Goal: Task Accomplishment & Management: Use online tool/utility

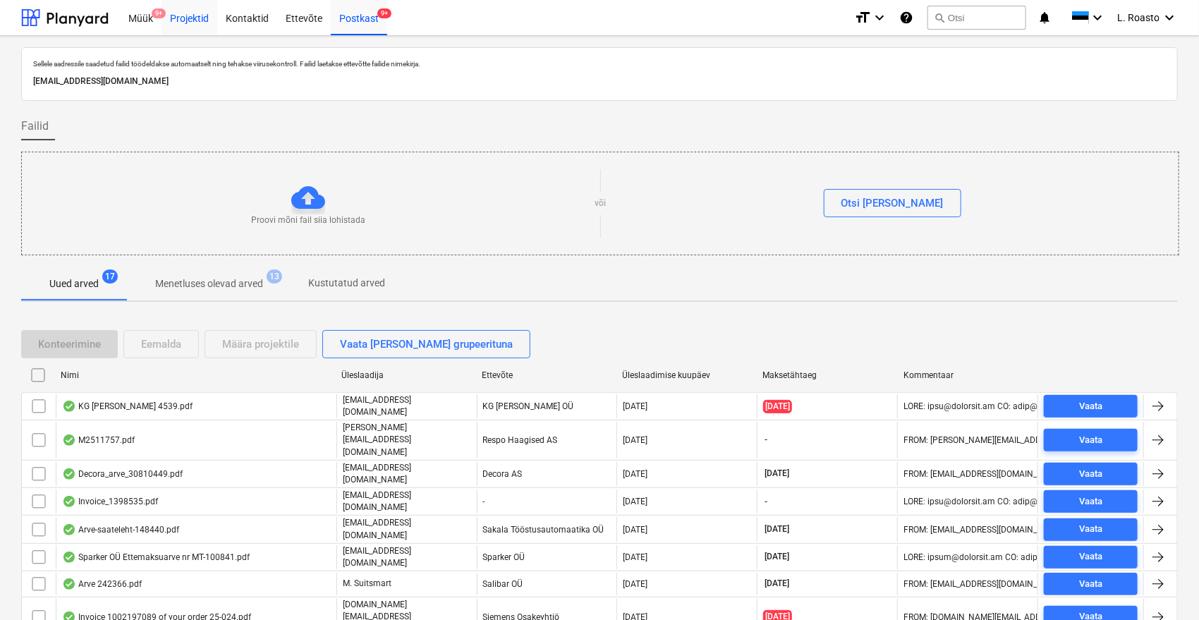
click at [192, 23] on div "Projektid" at bounding box center [189, 17] width 56 height 36
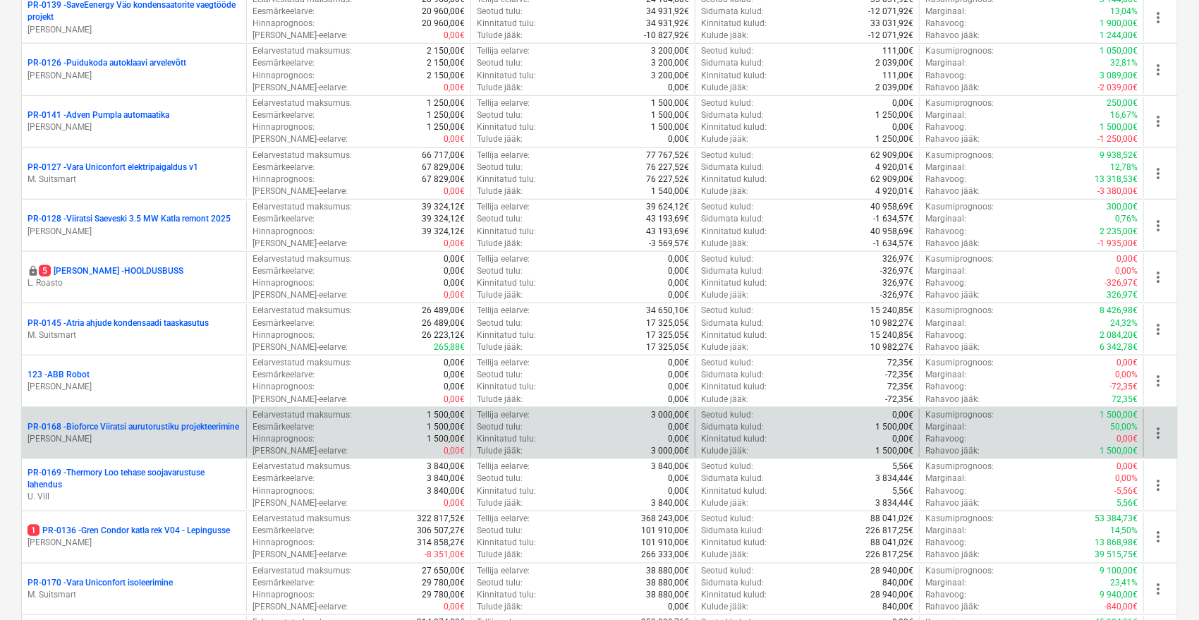
scroll to position [548, 0]
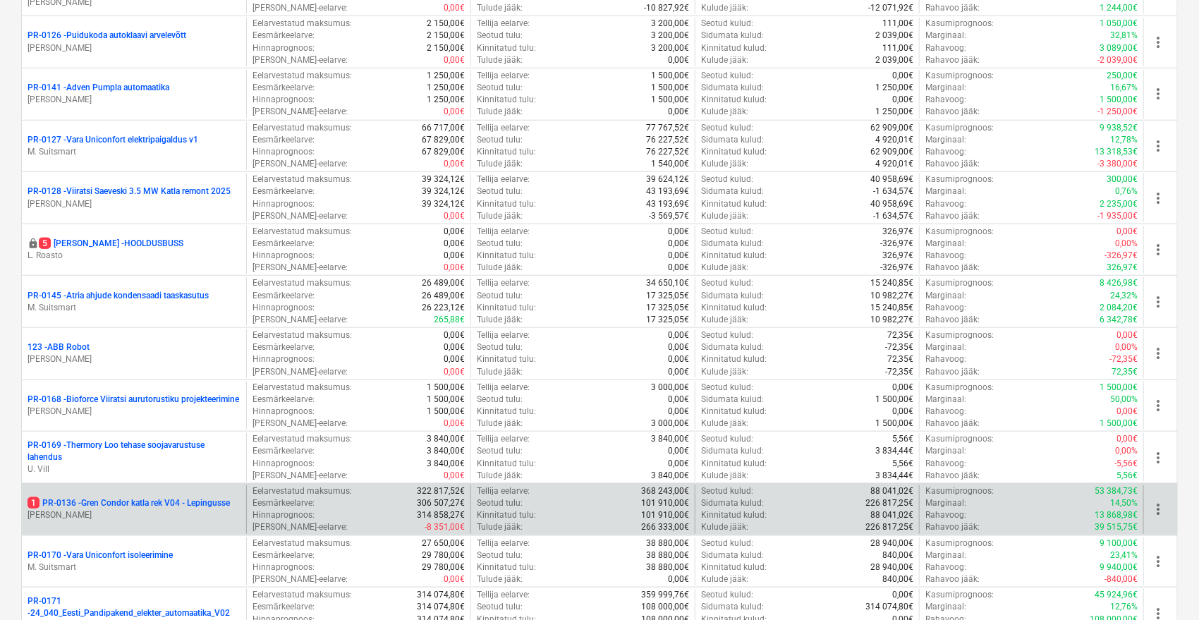
click at [157, 502] on p "1 PR-0136 - Gren Condor katla rek V04 - Lepingusse" at bounding box center [129, 503] width 202 height 12
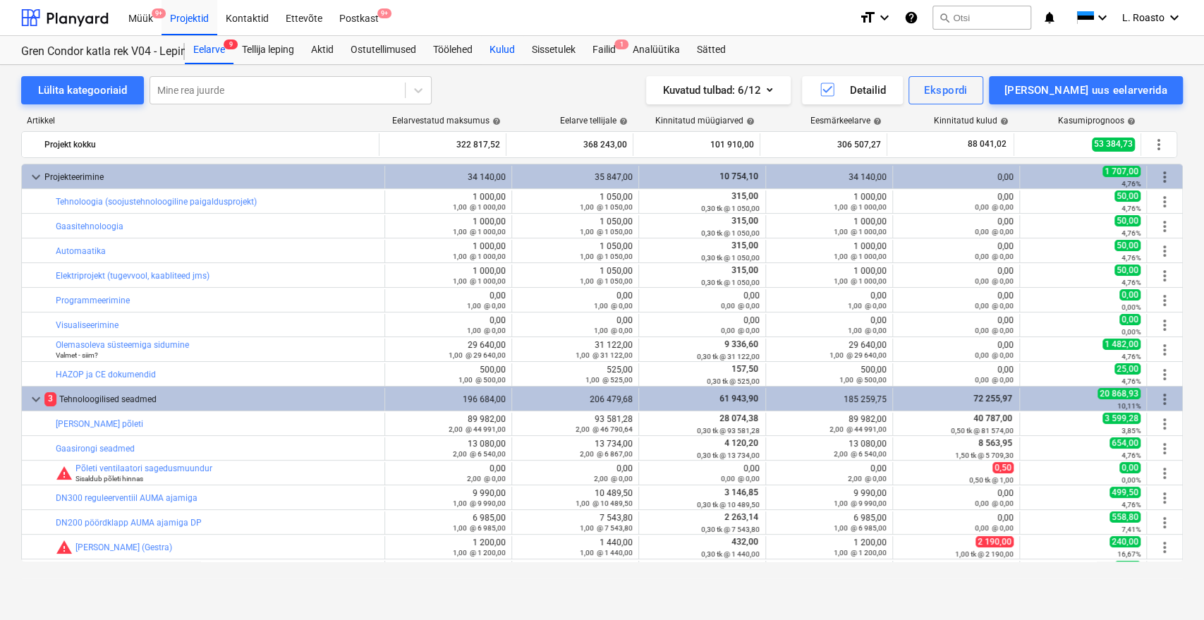
click at [492, 43] on div "Kulud" at bounding box center [502, 50] width 42 height 28
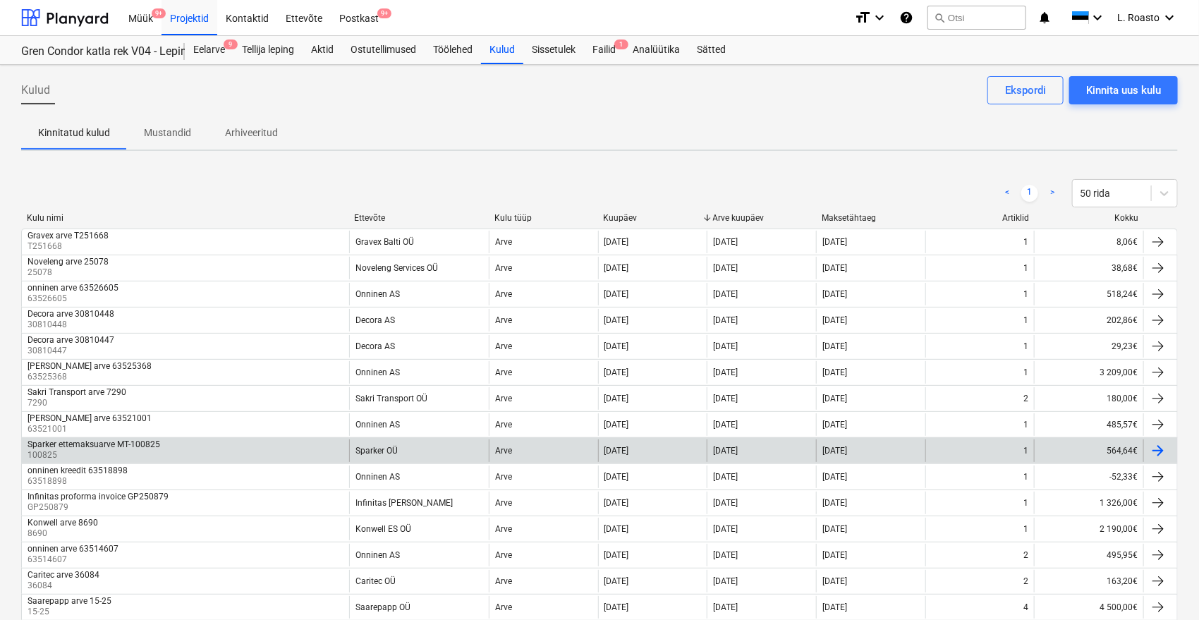
click at [95, 442] on div "Sparker ettemaksuarve MT-100825" at bounding box center [94, 444] width 133 height 10
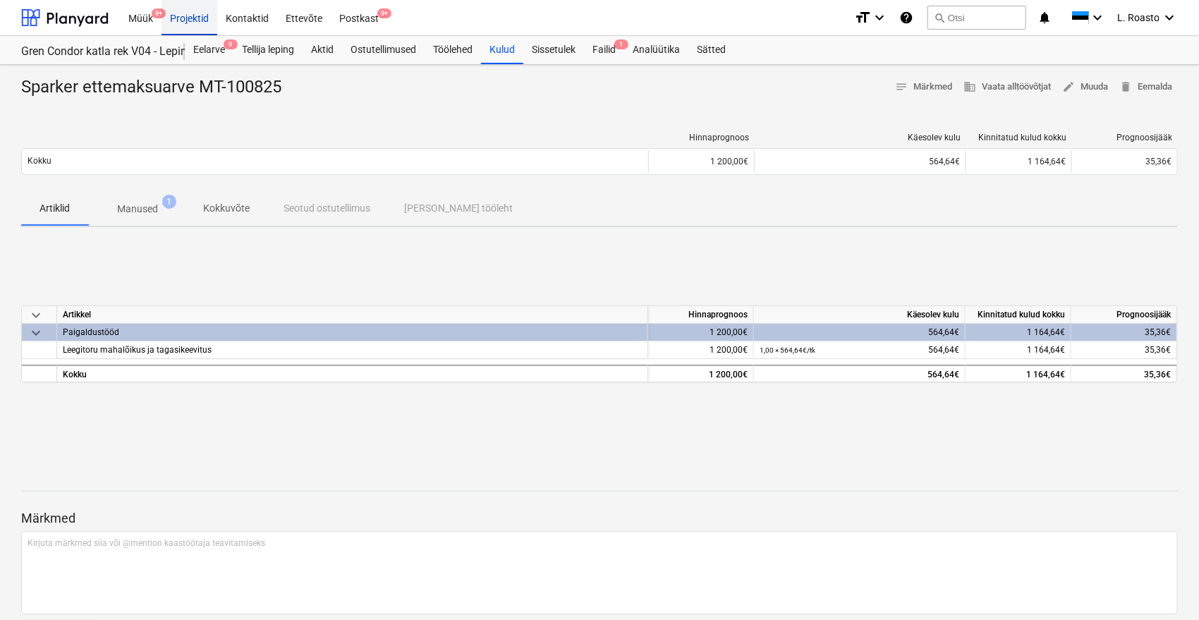
click at [187, 15] on div "Projektid" at bounding box center [189, 17] width 56 height 36
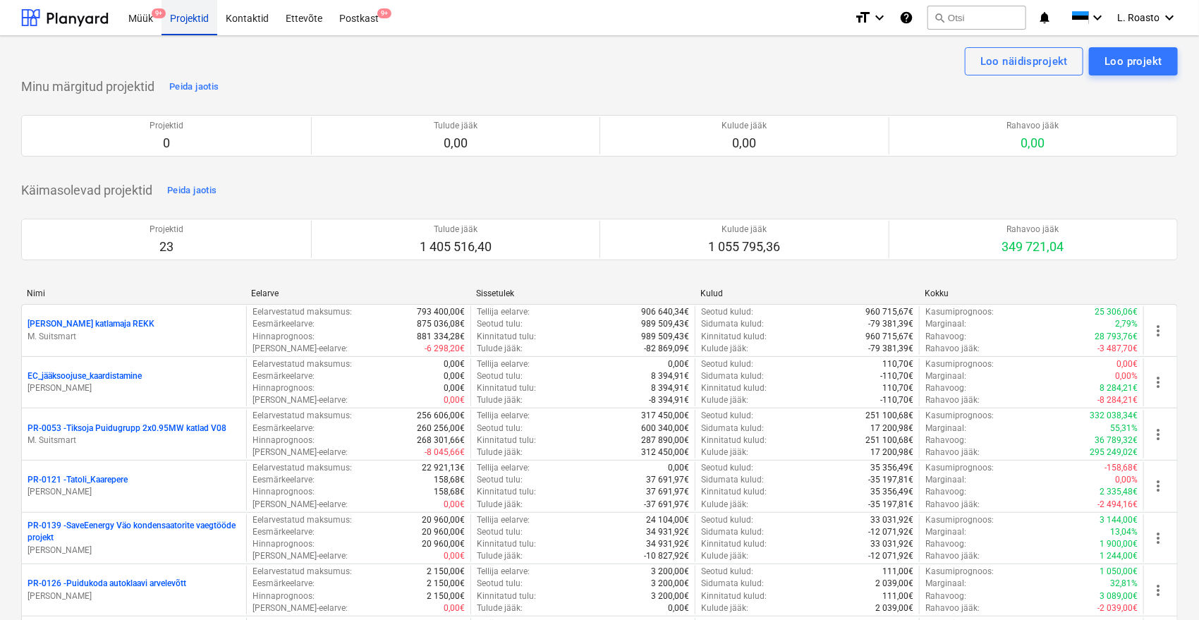
scroll to position [1102, 0]
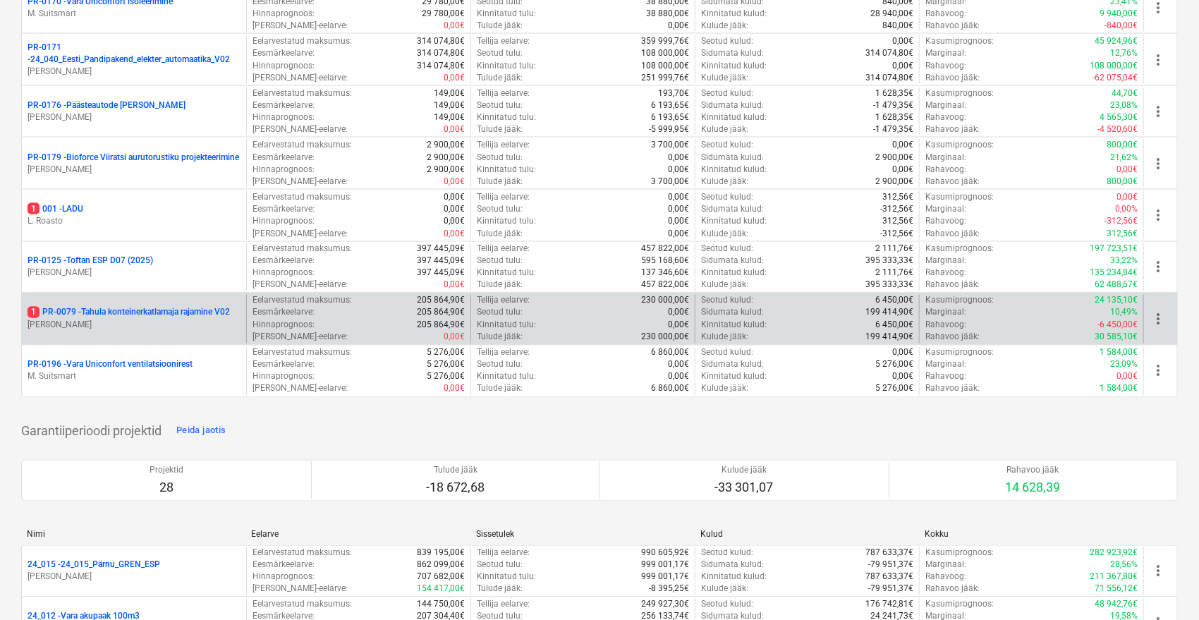
click at [182, 309] on p "1 PR-0079 - Tahula konteinerkatlamaja rajamine V02" at bounding box center [129, 313] width 202 height 12
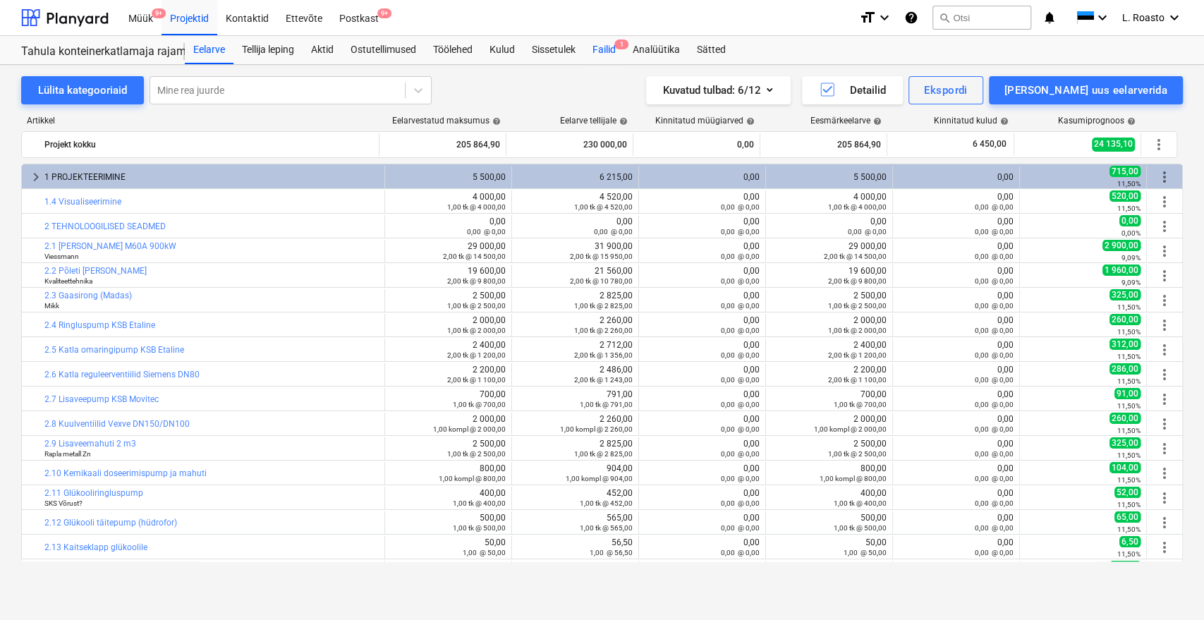
click at [615, 51] on div "Failid 1" at bounding box center [604, 50] width 40 height 28
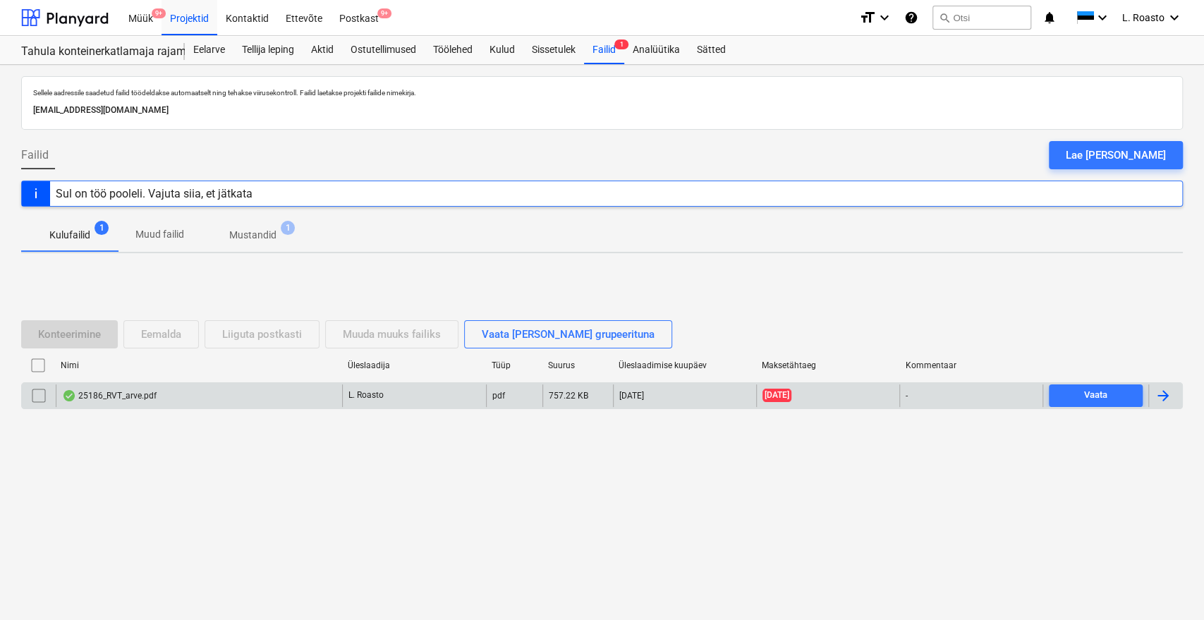
click at [199, 395] on div "25186_RVT_arve.pdf" at bounding box center [199, 395] width 286 height 23
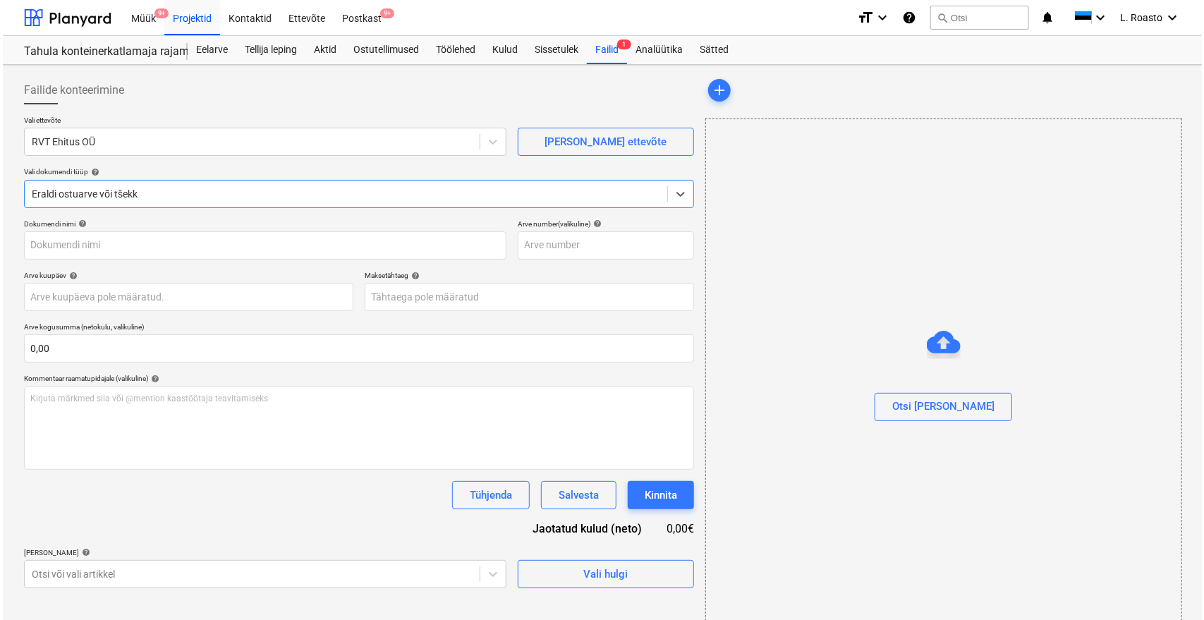
type input "25186"
type input "[DATE]"
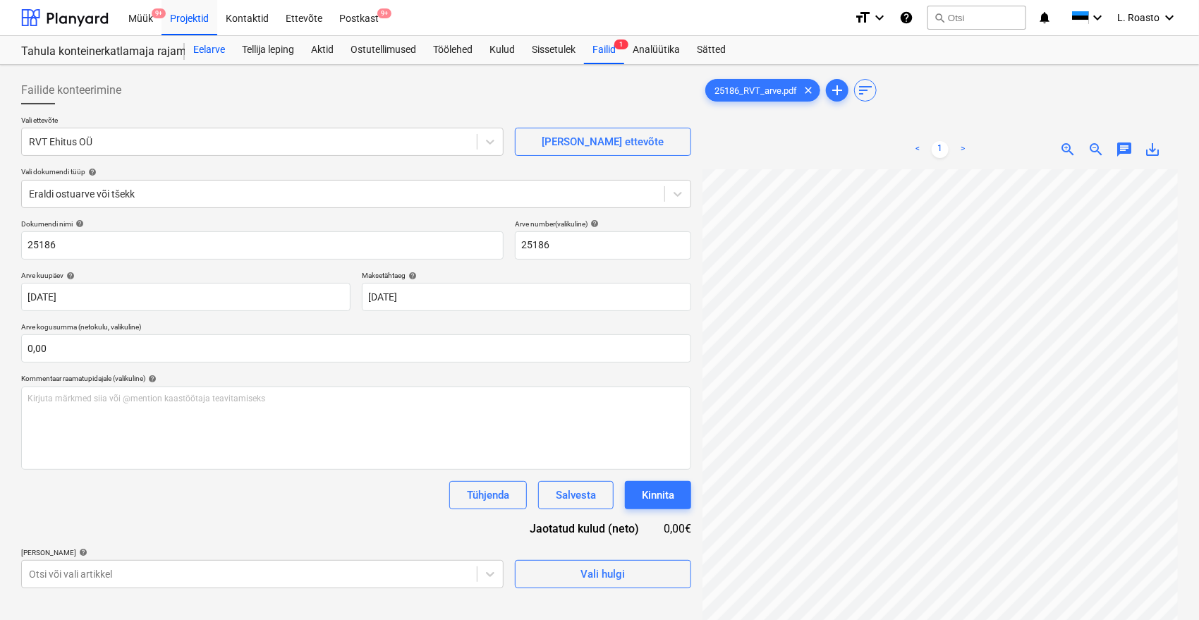
click at [213, 47] on div "Eelarve" at bounding box center [209, 50] width 49 height 28
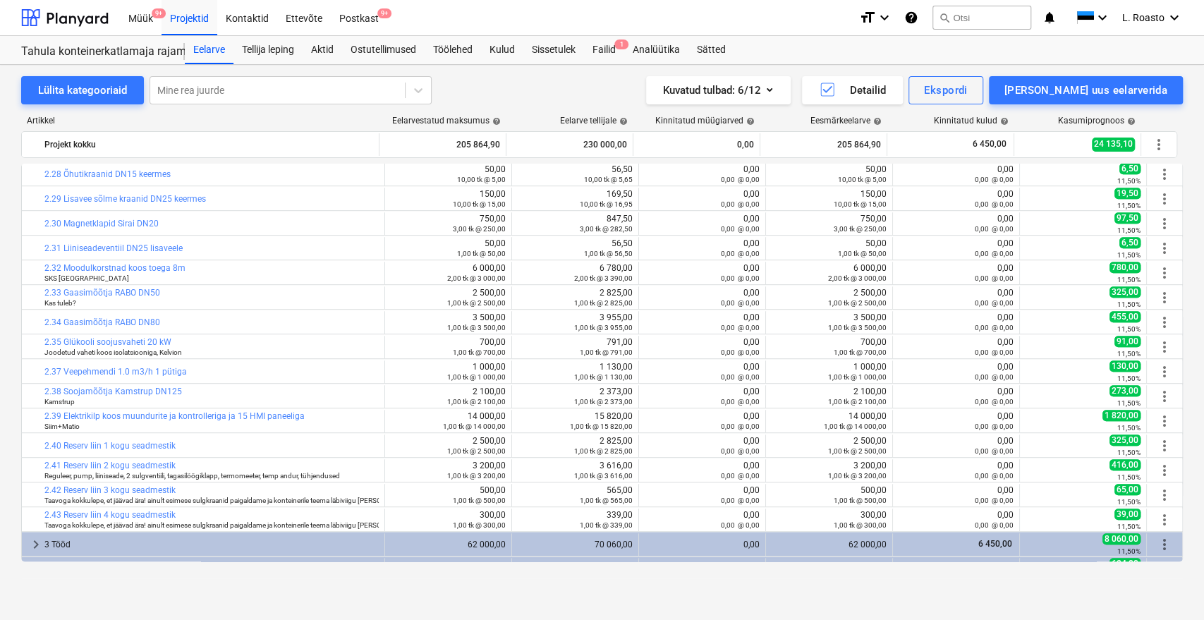
scroll to position [762, 0]
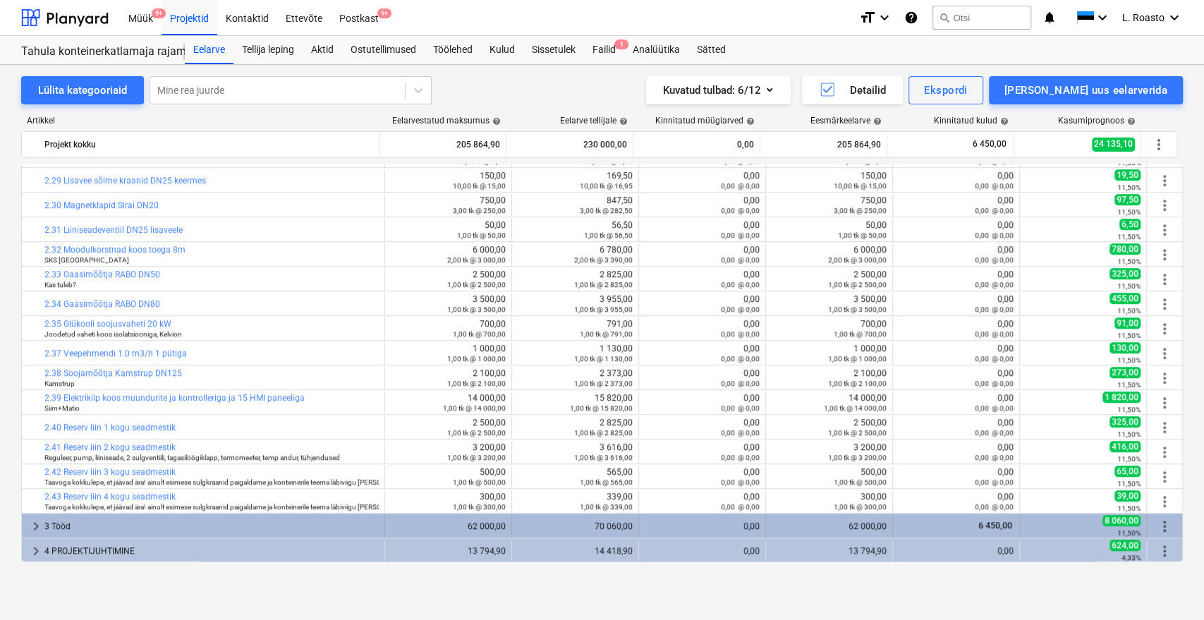
click at [207, 523] on div "3 Tööd" at bounding box center [211, 526] width 334 height 23
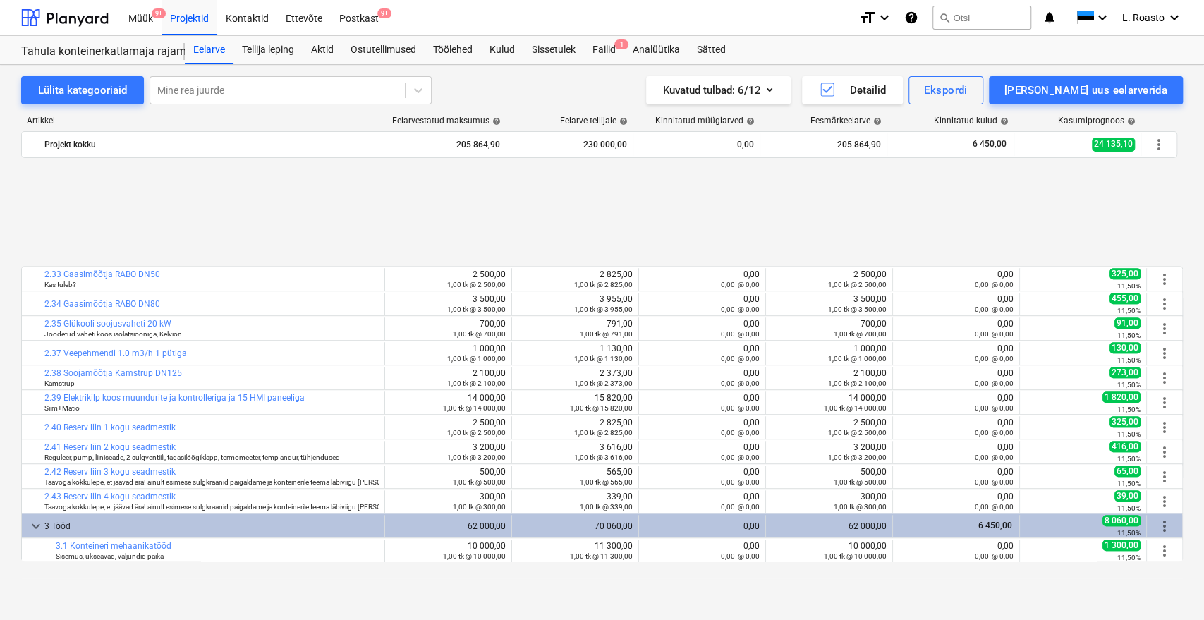
scroll to position [984, 0]
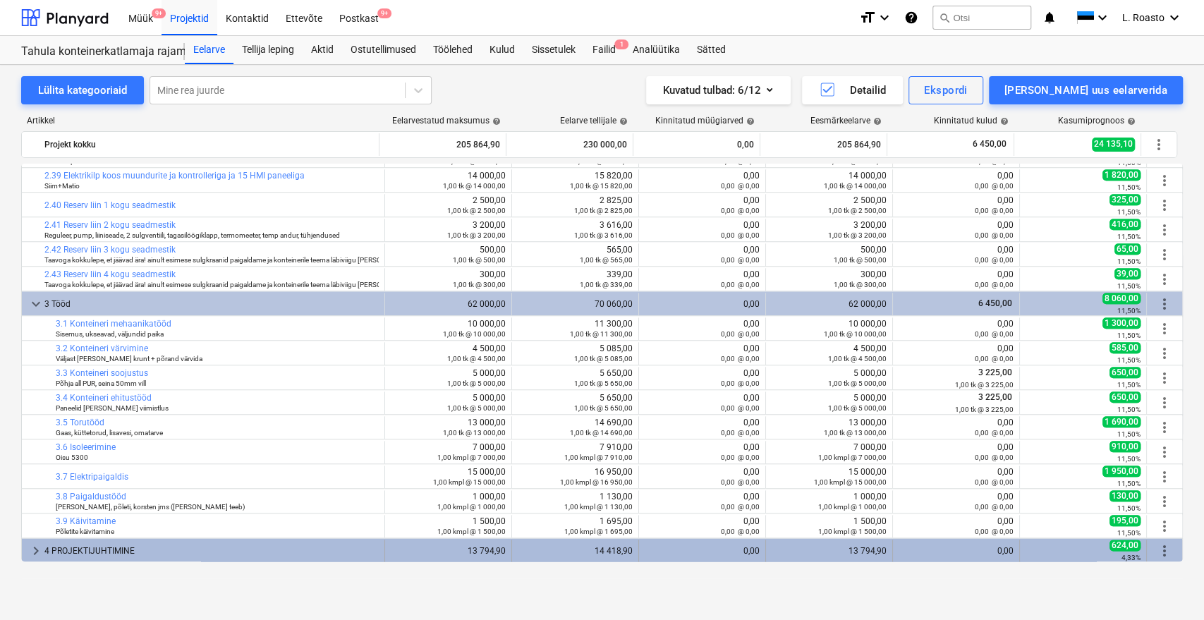
click at [99, 543] on div "4 PROJEKTIJUHTIMINE" at bounding box center [211, 551] width 334 height 23
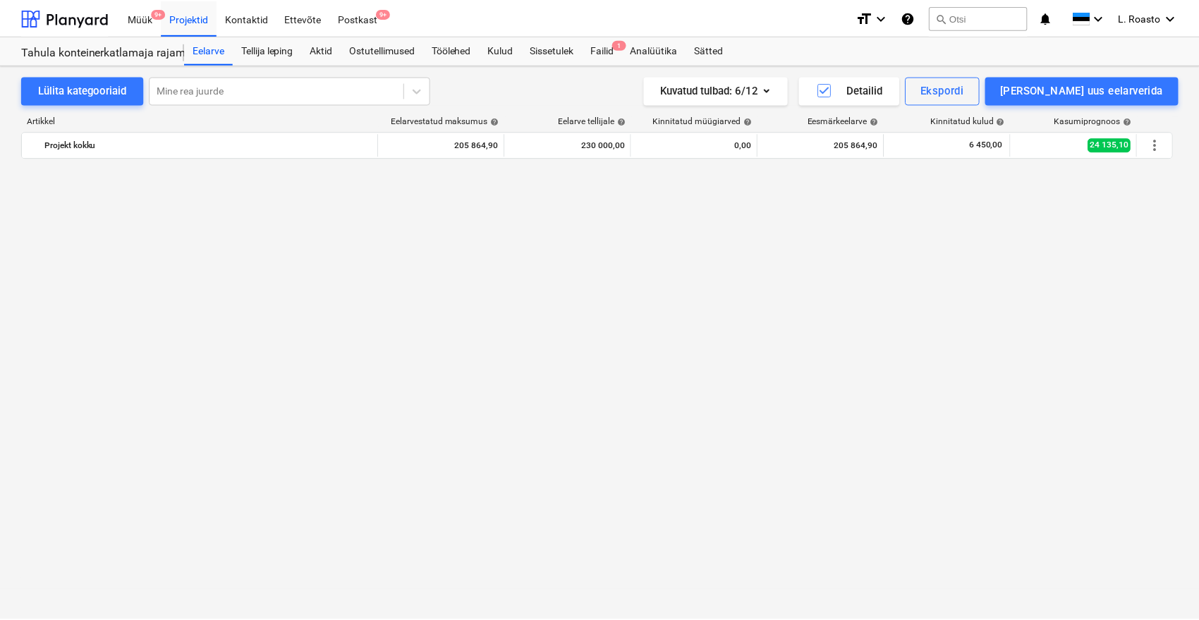
scroll to position [0, 0]
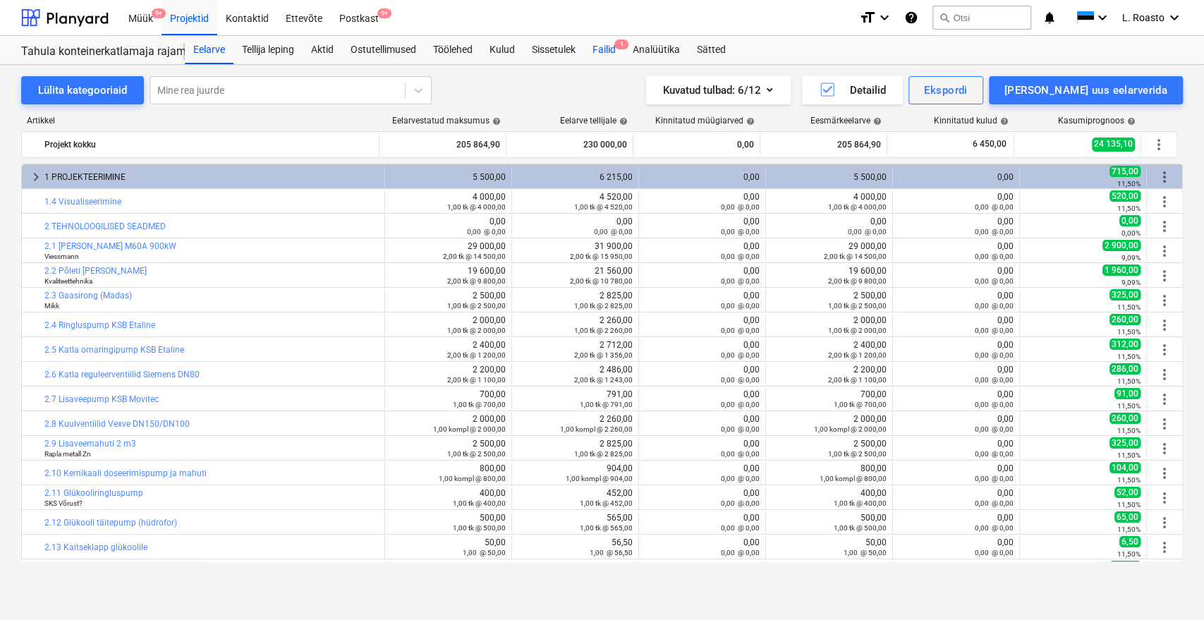
click at [611, 48] on div "Failid 1" at bounding box center [604, 50] width 40 height 28
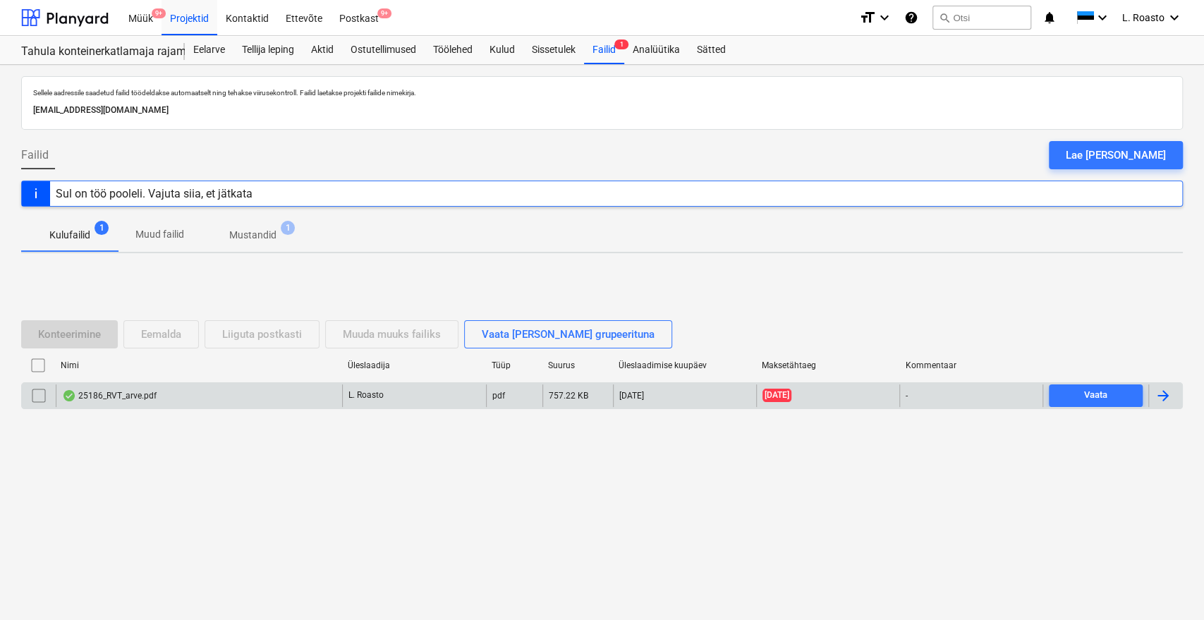
click at [1168, 396] on div at bounding box center [1162, 395] width 17 height 17
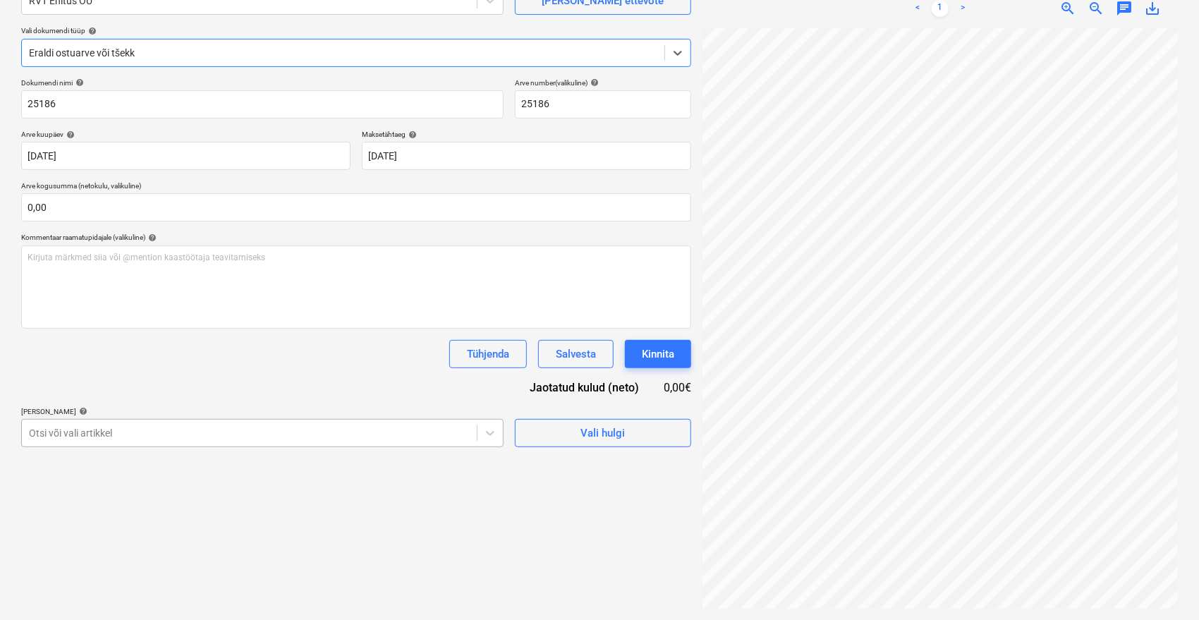
click at [123, 445] on body "Müük 9+ Projektid Kontaktid Ettevõte Postkast 9+ format_size keyboard_arrow_dow…" at bounding box center [599, 169] width 1199 height 620
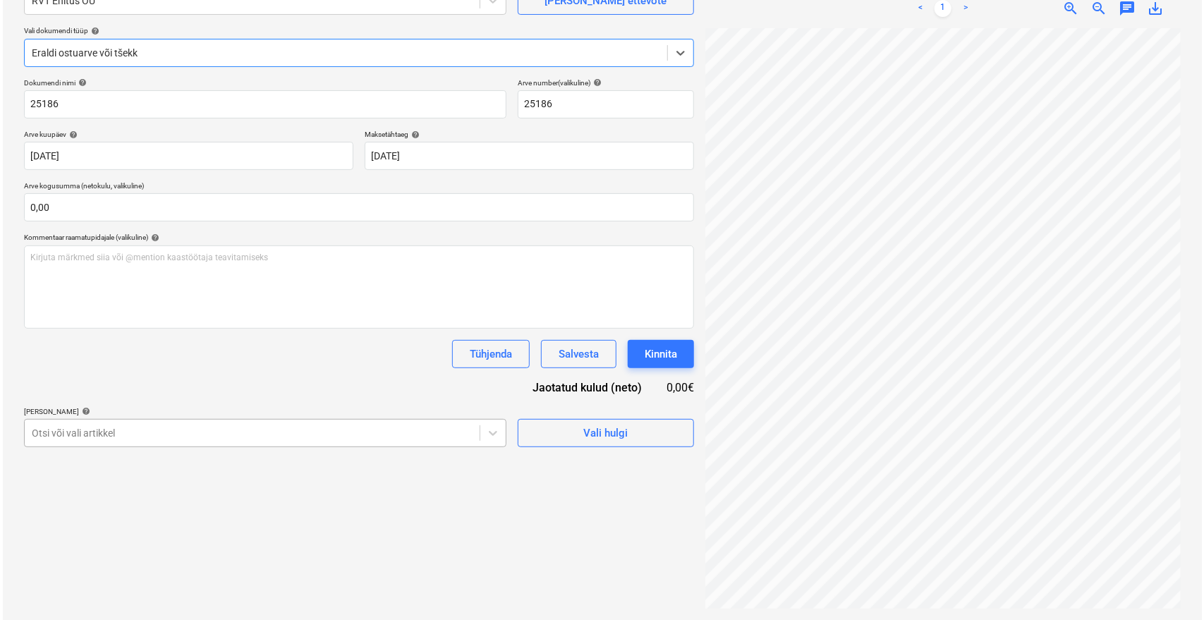
scroll to position [188, 0]
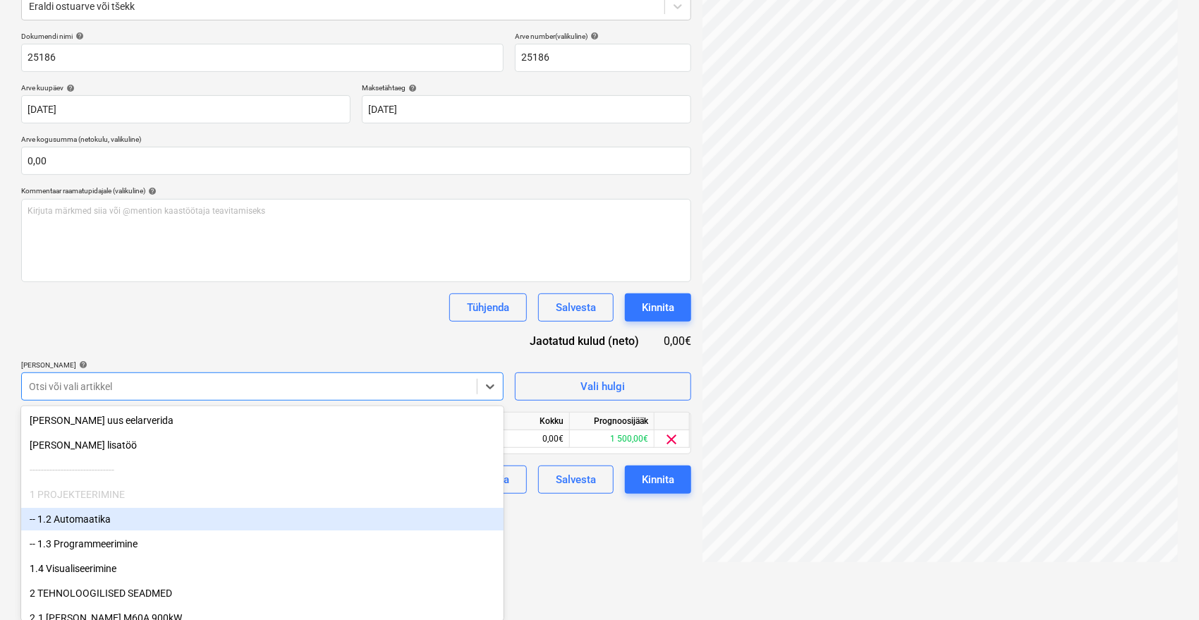
click at [75, 523] on div "-- 1.2 Automaatika" at bounding box center [262, 519] width 482 height 23
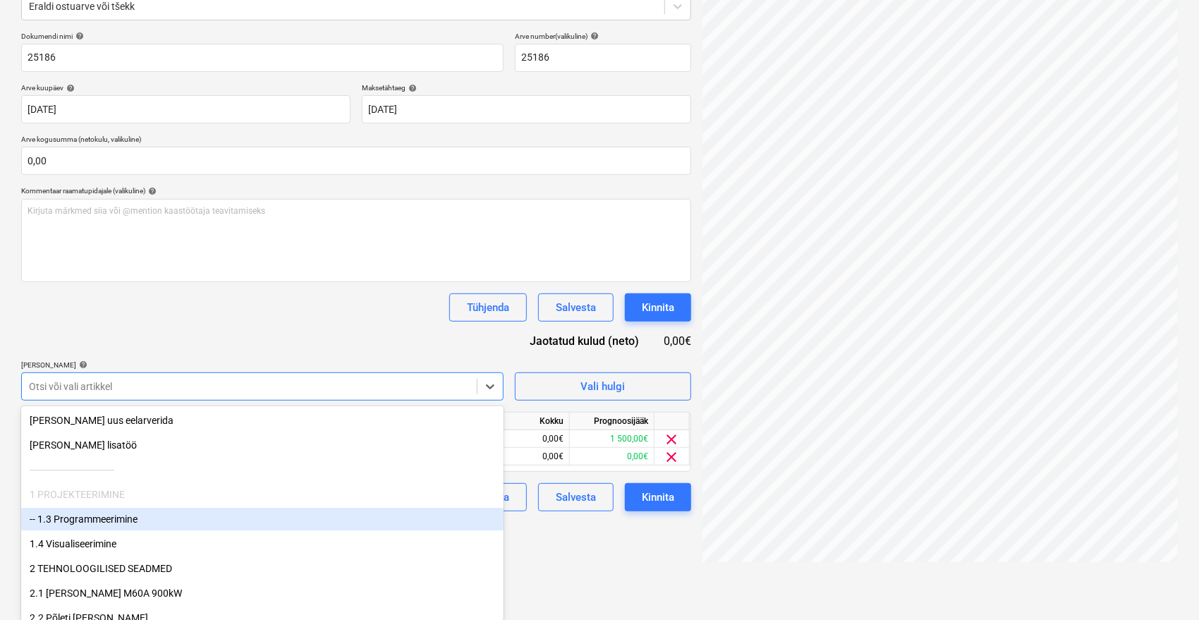
click at [75, 523] on div "-- 1.3 Programmeerimine" at bounding box center [262, 519] width 482 height 23
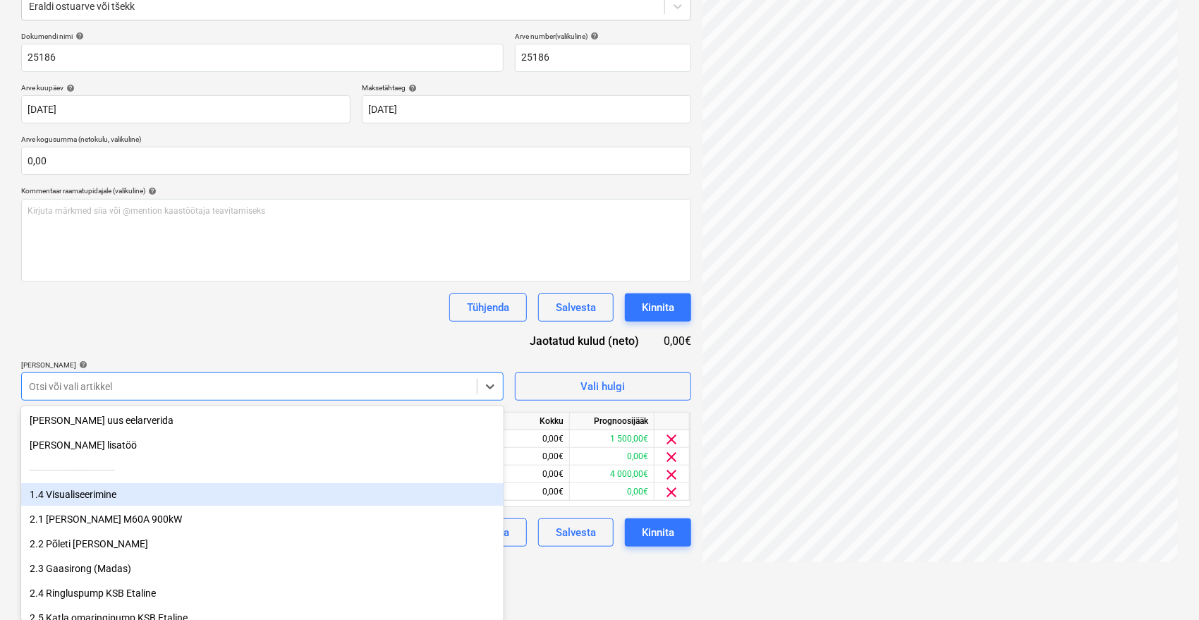
click at [74, 491] on div "1.4 Visualiseerimine" at bounding box center [262, 494] width 482 height 23
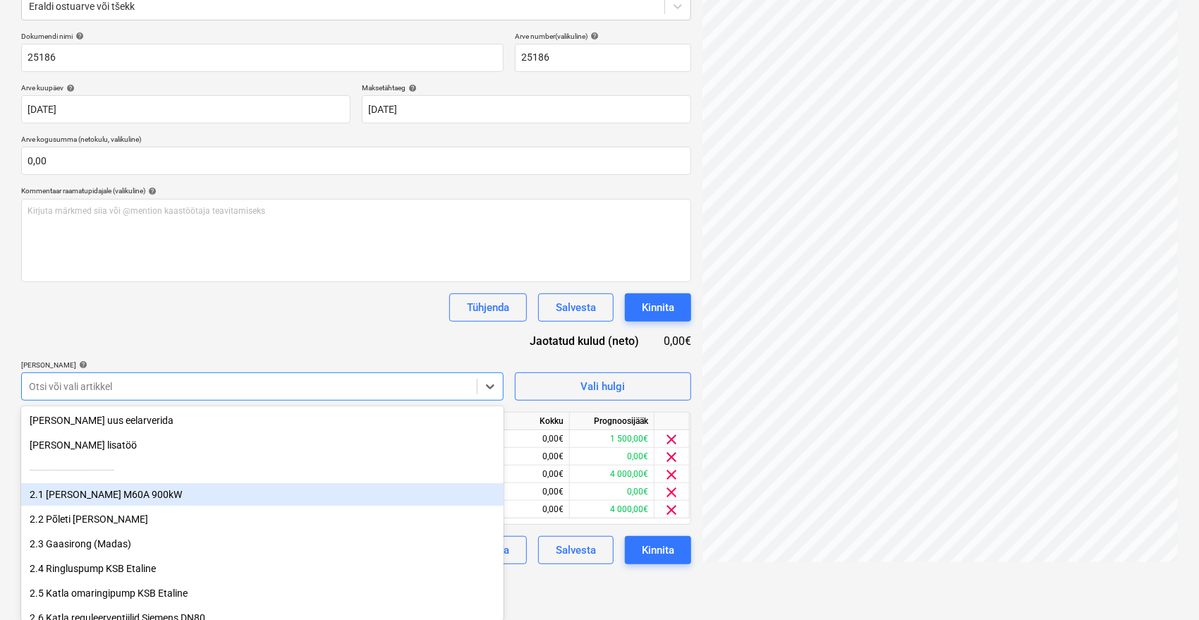
click at [73, 492] on div "2.1 [PERSON_NAME] M60A 900kW" at bounding box center [262, 494] width 482 height 23
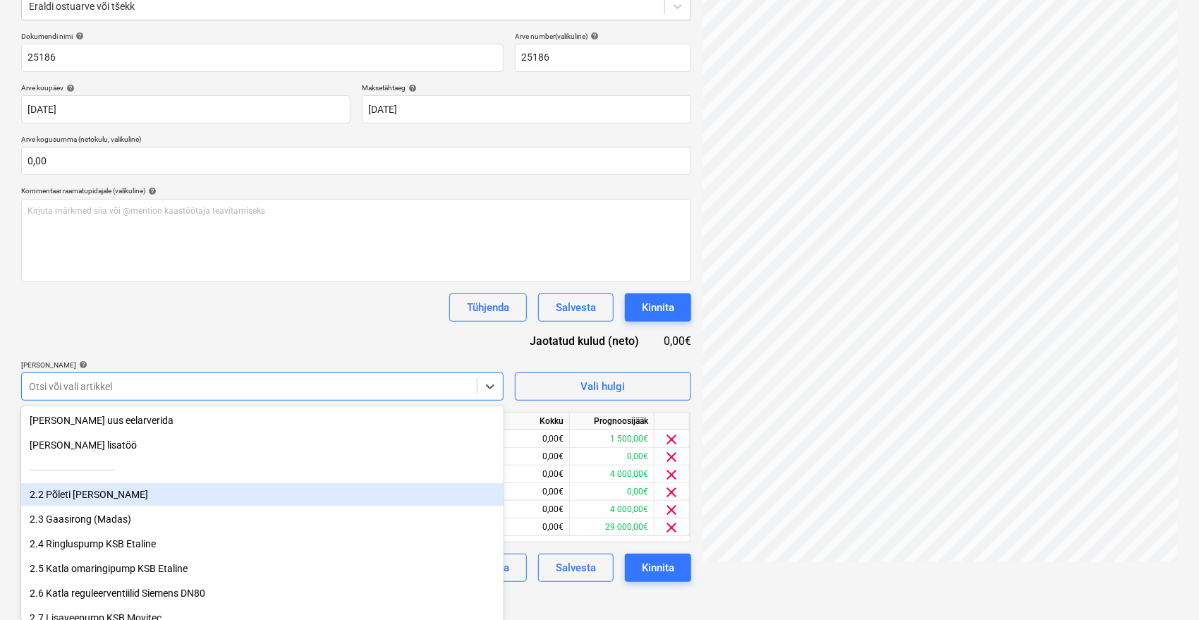
click at [73, 492] on div "2.2 Põleti [PERSON_NAME]" at bounding box center [262, 494] width 482 height 23
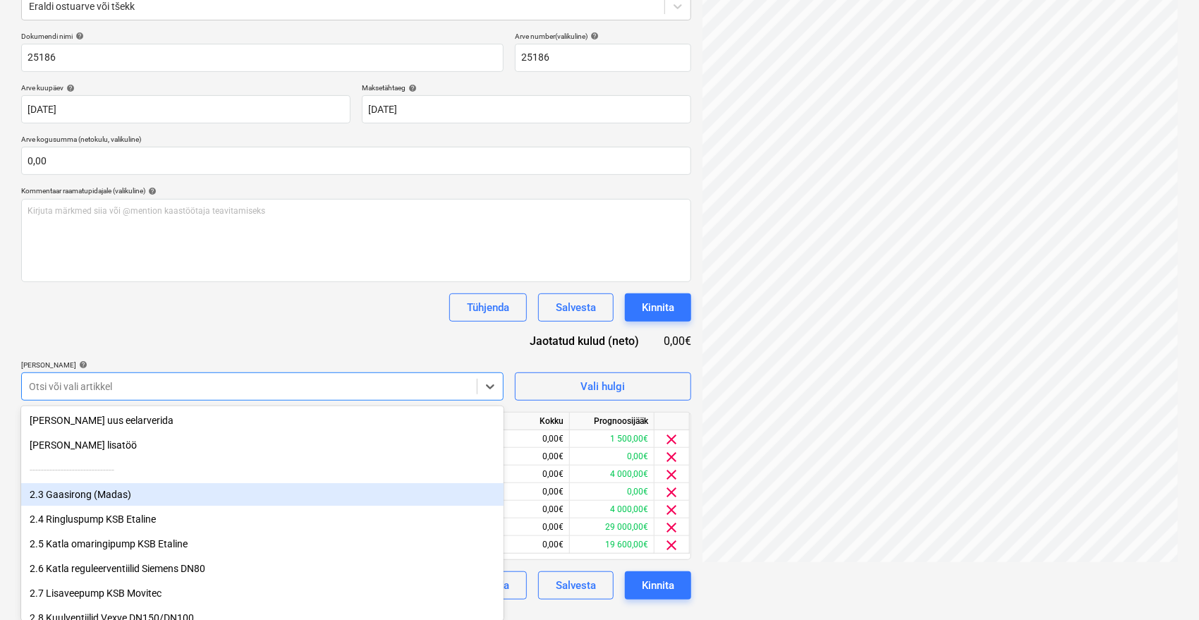
click at [73, 492] on div "2.3 Gaasirong (Madas)" at bounding box center [262, 494] width 482 height 23
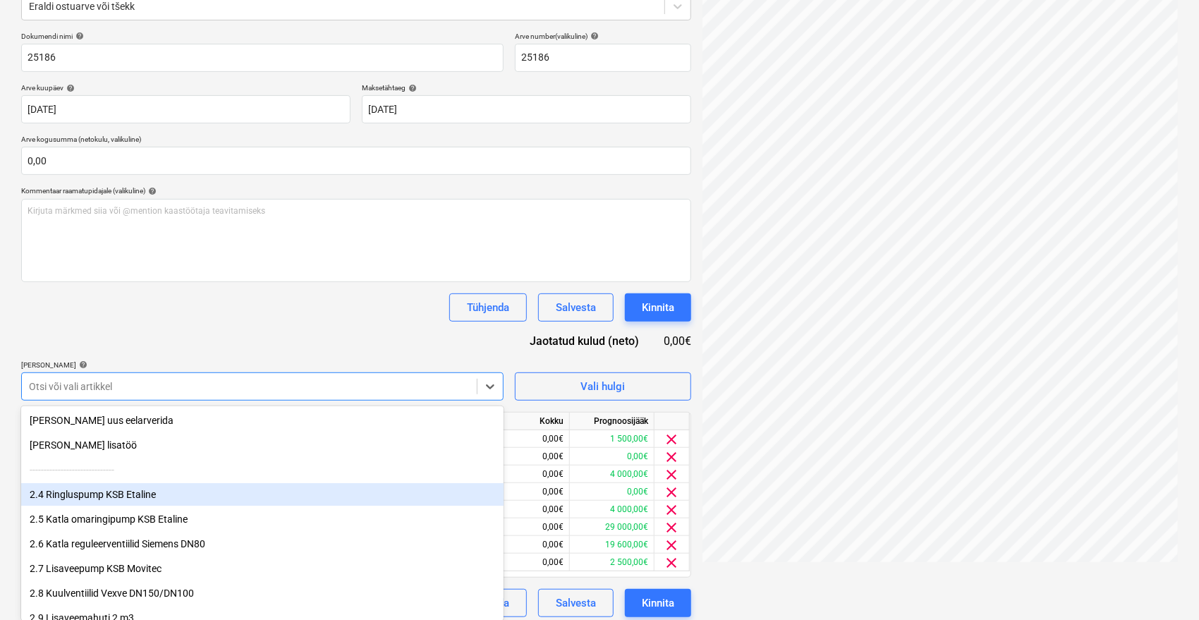
click at [73, 492] on div "2.4 Ringluspump KSB Etaline" at bounding box center [262, 494] width 482 height 23
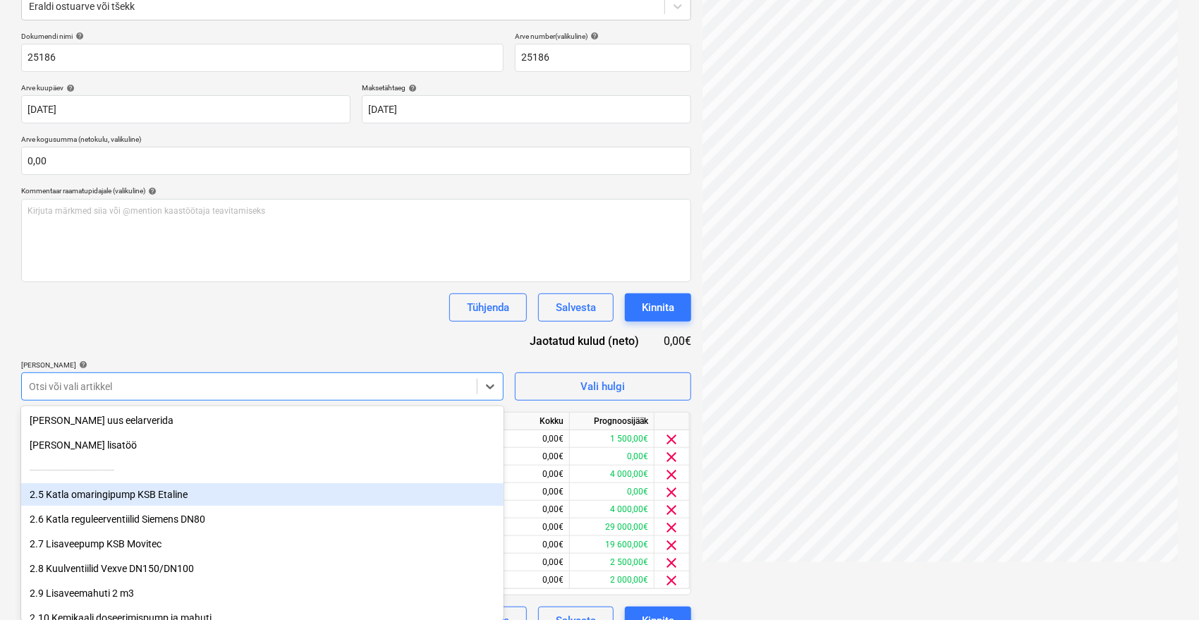
click at [73, 492] on div "2.5 Katla omaringipump KSB Etaline" at bounding box center [262, 494] width 482 height 23
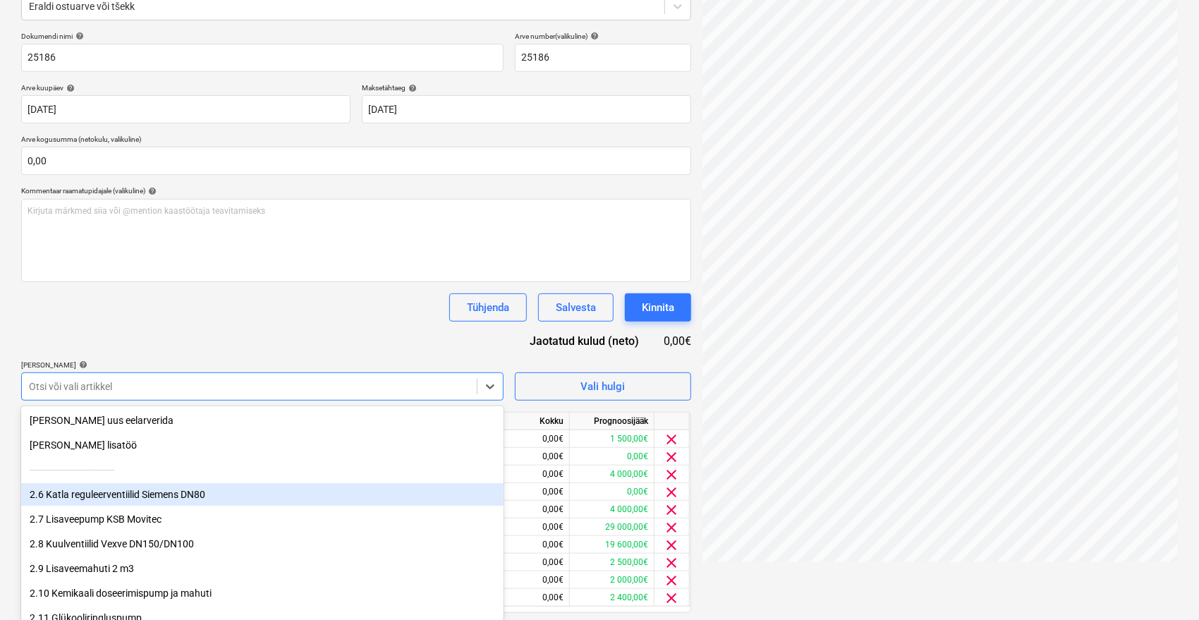
click at [73, 492] on div "2.6 Katla reguleerventiilid Siemens DN80" at bounding box center [262, 494] width 482 height 23
click at [73, 492] on div "2.8 Kuulventiilid Vexve DN150/DN100" at bounding box center [262, 494] width 482 height 23
click at [73, 492] on div "2.9 Lisaveemahuti 2 m3" at bounding box center [262, 494] width 482 height 23
click at [73, 492] on div "2.11 Glükooliringluspump" at bounding box center [262, 494] width 482 height 23
click at [73, 492] on div "2.12 Glükooli täitepump (hüdrofor)" at bounding box center [262, 494] width 482 height 23
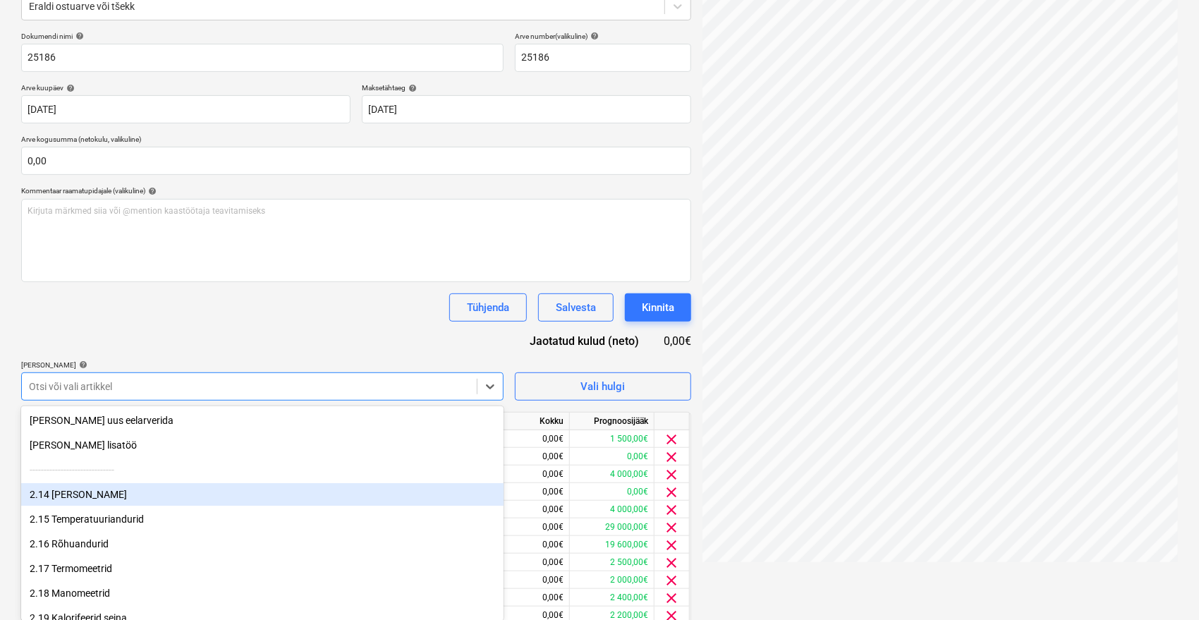
click at [73, 492] on div "2.14 [PERSON_NAME]" at bounding box center [262, 494] width 482 height 23
click at [73, 492] on div "2.15 Temperatuuriandurid" at bounding box center [262, 494] width 482 height 23
click at [73, 492] on div "2.17 Termomeetrid" at bounding box center [262, 494] width 482 height 23
click at [73, 492] on div "2.18 Manomeetrid" at bounding box center [262, 494] width 482 height 23
click at [73, 492] on div "2.20 Suletavad ventrestid" at bounding box center [262, 494] width 482 height 23
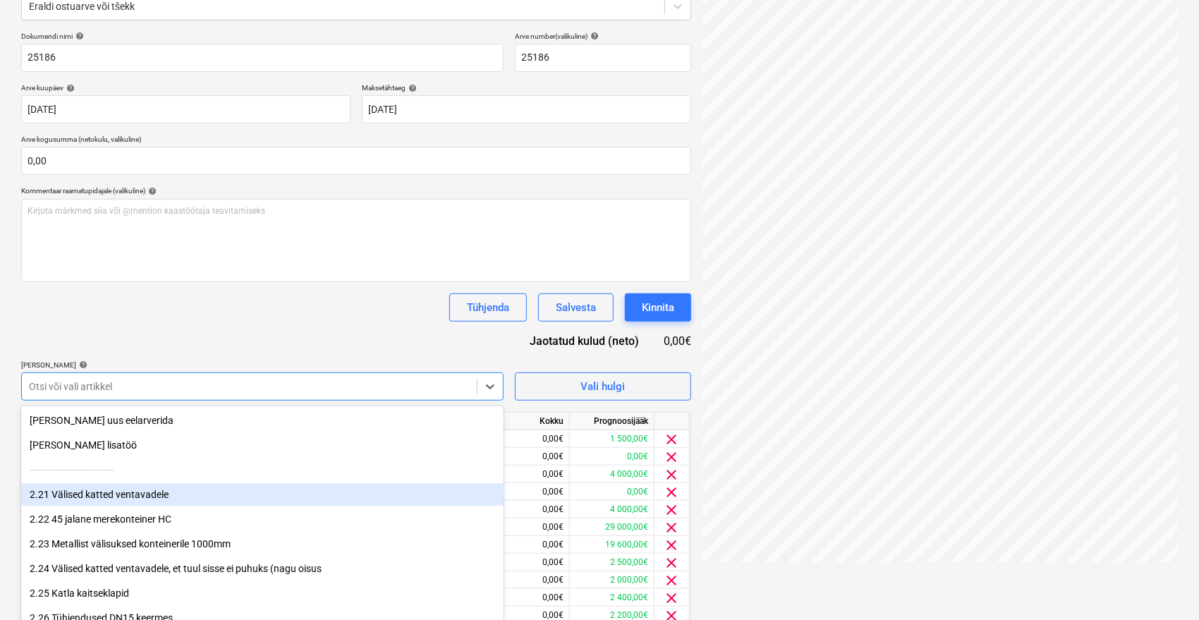
click at [73, 492] on div "2.21 Välised katted ventavadele" at bounding box center [262, 494] width 482 height 23
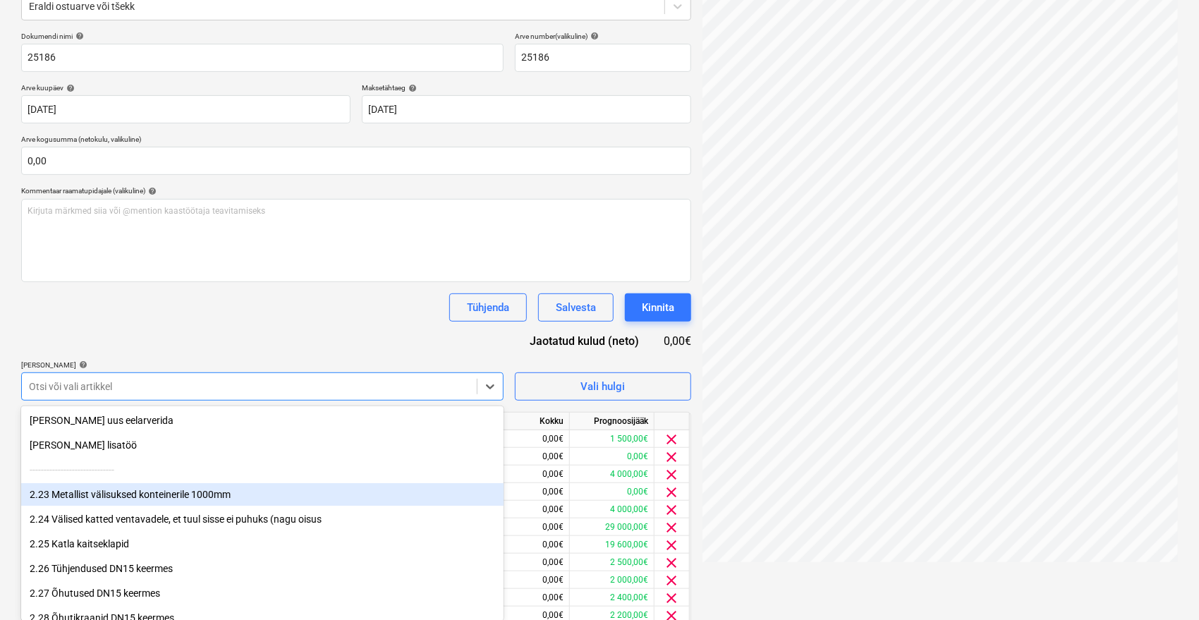
click at [73, 492] on div "2.23 Metallist välisuksed konteinerile 1000mm" at bounding box center [262, 494] width 482 height 23
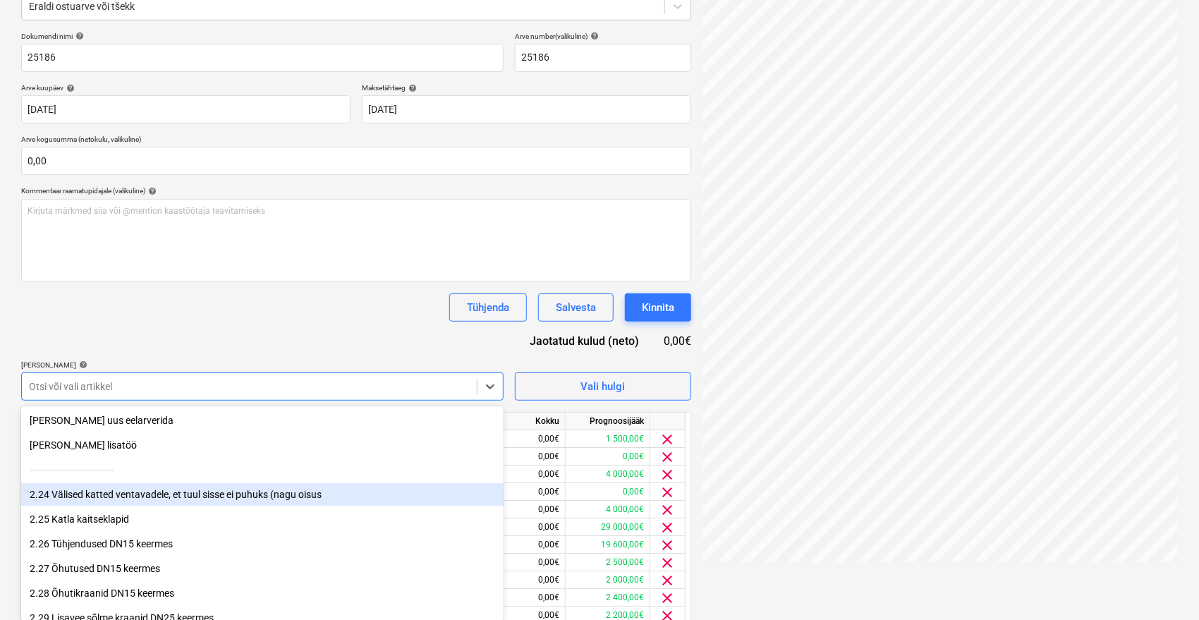
click at [73, 492] on div "2.24 Välised katted ventavadele, et tuul sisse ei puhuks (nagu oisus" at bounding box center [262, 494] width 482 height 23
click at [73, 492] on div "2.25 Katla kaitseklapid" at bounding box center [262, 494] width 482 height 23
click at [73, 492] on div "2.26 Tühjendused DN15 keermes" at bounding box center [262, 494] width 482 height 23
click at [73, 492] on div "2.28 Õhutikraanid DN15 keermes" at bounding box center [262, 494] width 482 height 23
click at [73, 492] on div "2.29 Lisavee sõlme kraanid DN25 keermes" at bounding box center [262, 494] width 482 height 23
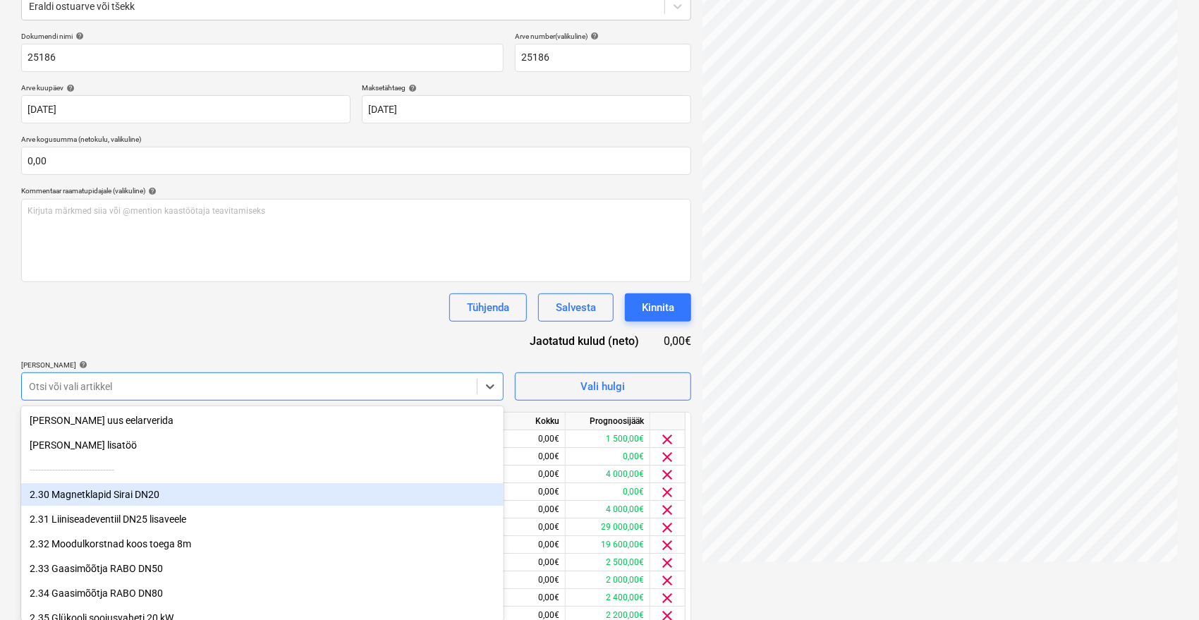
click at [73, 492] on div "2.30 Magnetklapid Sirai DN20" at bounding box center [262, 494] width 482 height 23
click at [73, 492] on div "2.33 Gaasimõõtja RABO DN50" at bounding box center [262, 494] width 482 height 23
click at [73, 492] on div "2.34 Gaasimõõtja RABO DN80" at bounding box center [262, 494] width 482 height 23
click at [73, 492] on div "2.35 Glükooli soojusvaheti 20 kW" at bounding box center [262, 494] width 482 height 23
click at [73, 492] on div "2.38 Soojamõõtja Kamstrup DN125" at bounding box center [262, 494] width 482 height 23
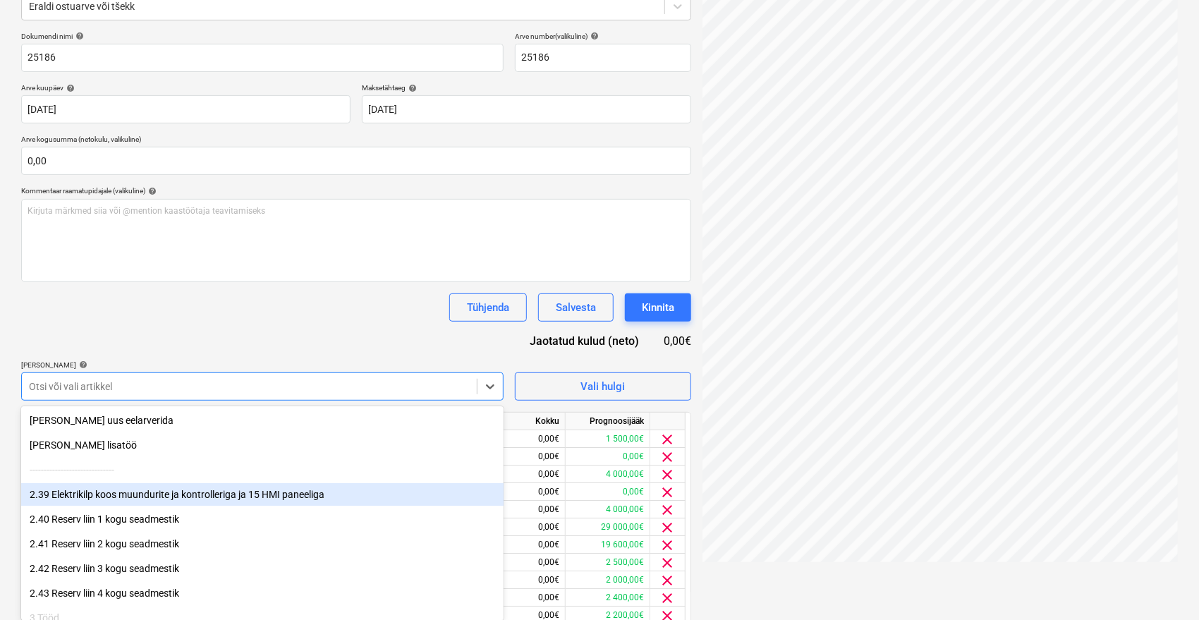
click at [73, 492] on div "2.39 Elektrikilp koos muundurite ja kontrolleriga ja 15 HMI paneeliga" at bounding box center [262, 494] width 482 height 23
click at [73, 492] on div "2.41 Reserv liin 2 kogu seadmestik" at bounding box center [262, 494] width 482 height 23
click at [73, 492] on div "2.42 Reserv liin 3 kogu seadmestik" at bounding box center [262, 494] width 482 height 23
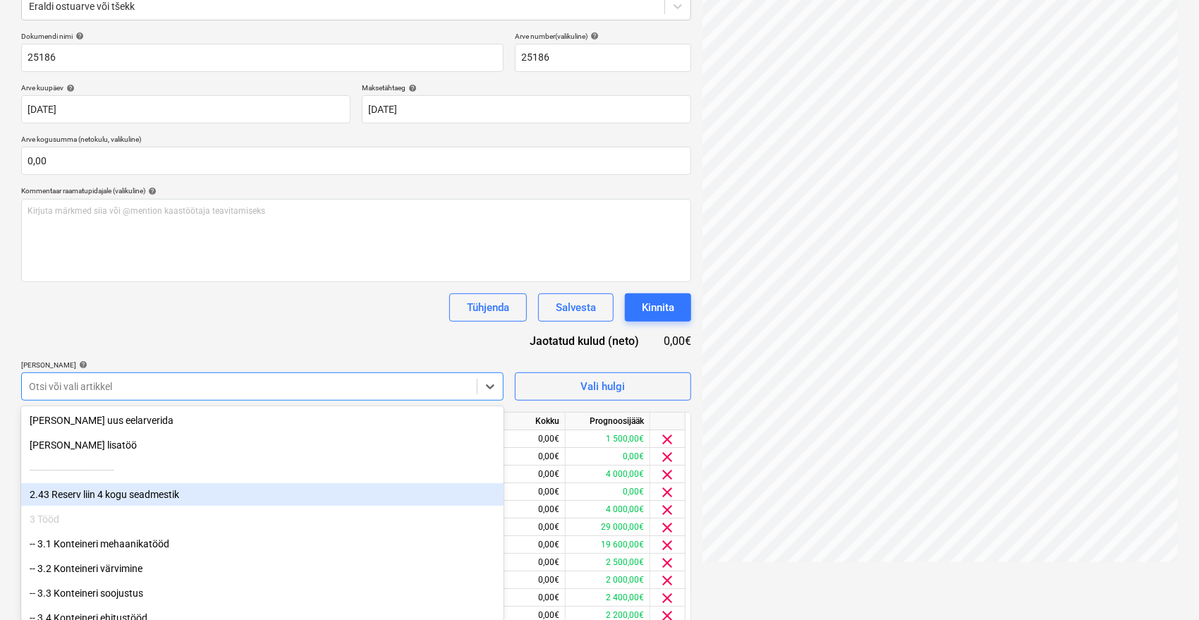
click at [73, 492] on div "2.43 Reserv liin 4 kogu seadmestik" at bounding box center [262, 494] width 482 height 23
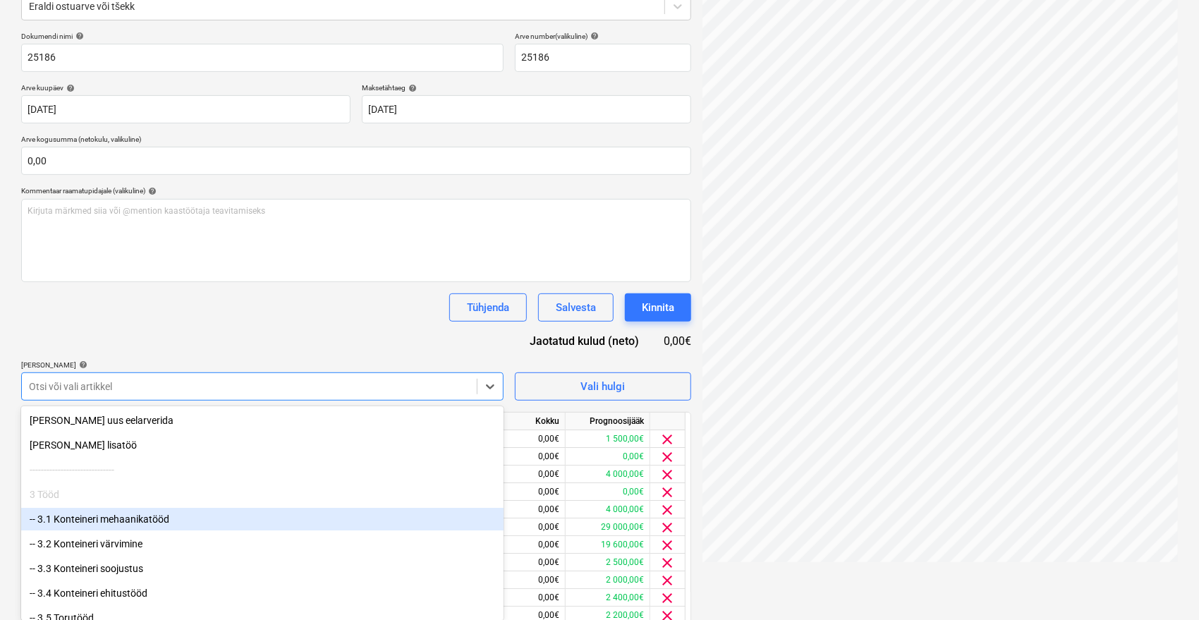
click at [78, 525] on div "-- 3.1 Konteineri mehaanikatööd" at bounding box center [262, 519] width 482 height 23
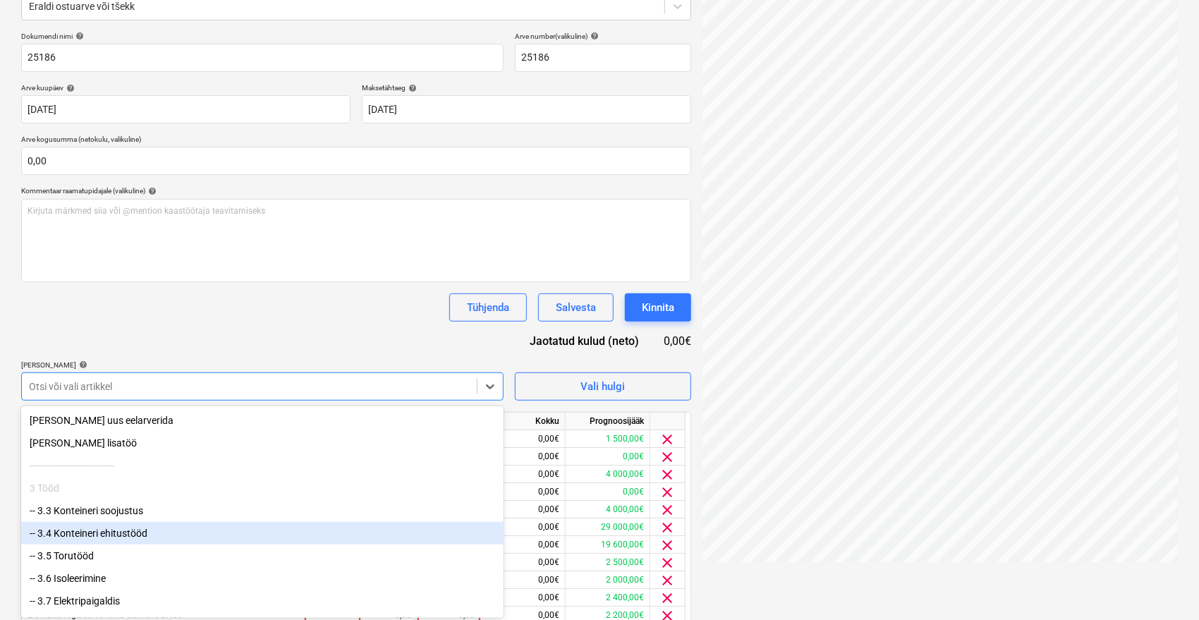
click at [78, 525] on div "-- 3.4 Konteineri ehitustööd" at bounding box center [262, 533] width 482 height 23
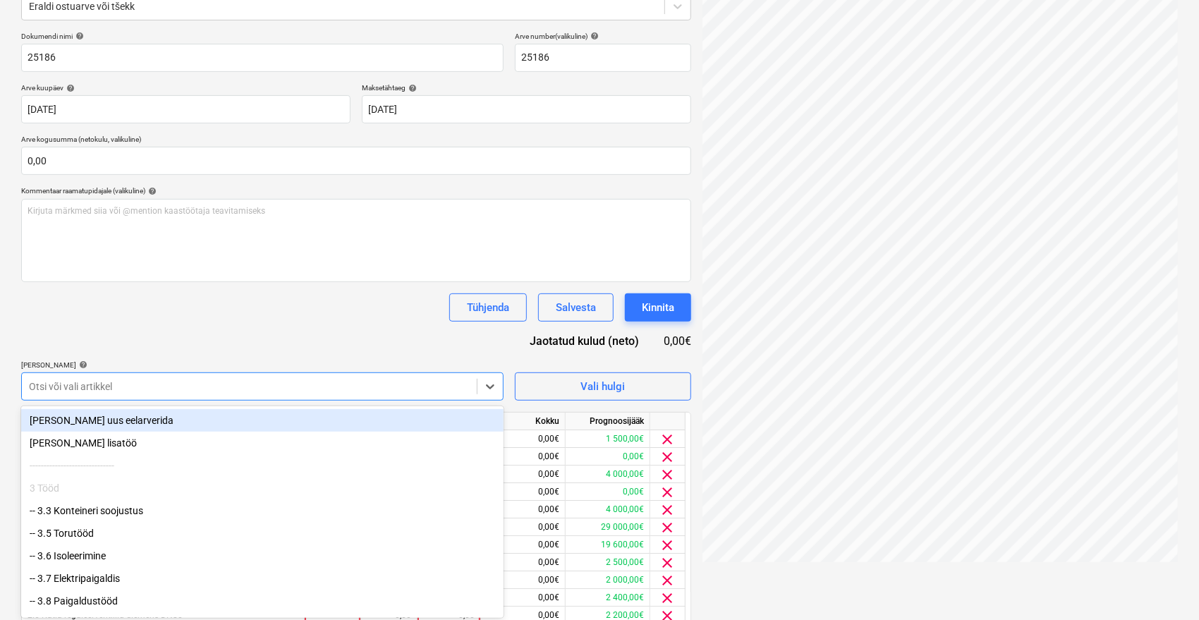
click at [78, 525] on div "-- 3.5 Torutööd" at bounding box center [262, 533] width 482 height 23
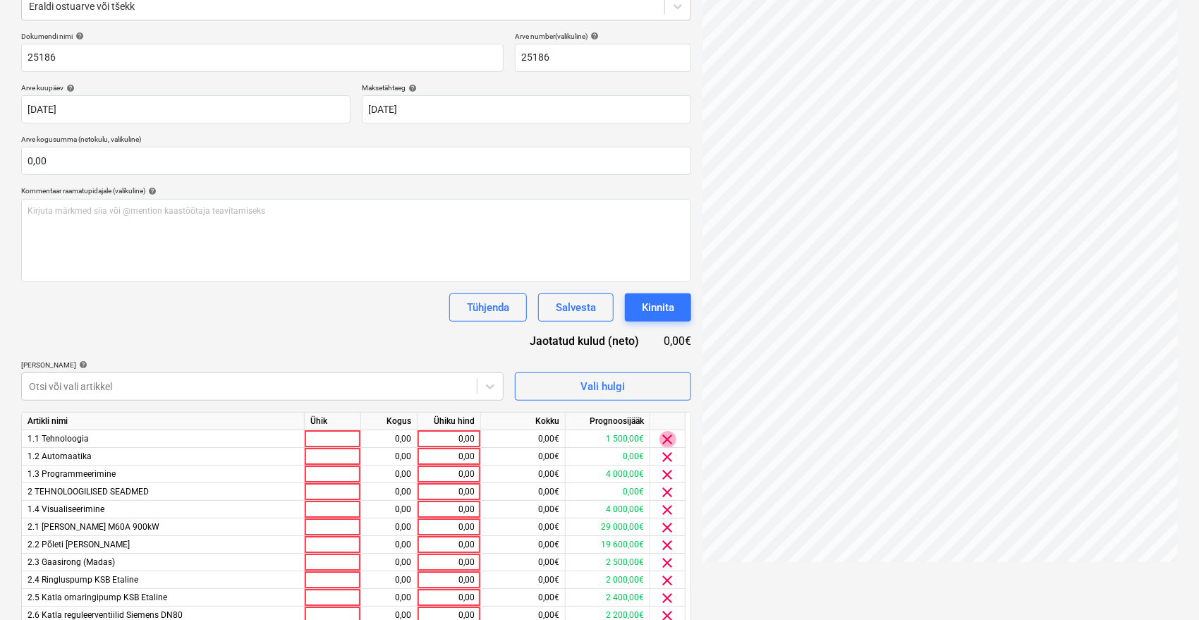
click at [671, 442] on span "clear" at bounding box center [667, 439] width 17 height 17
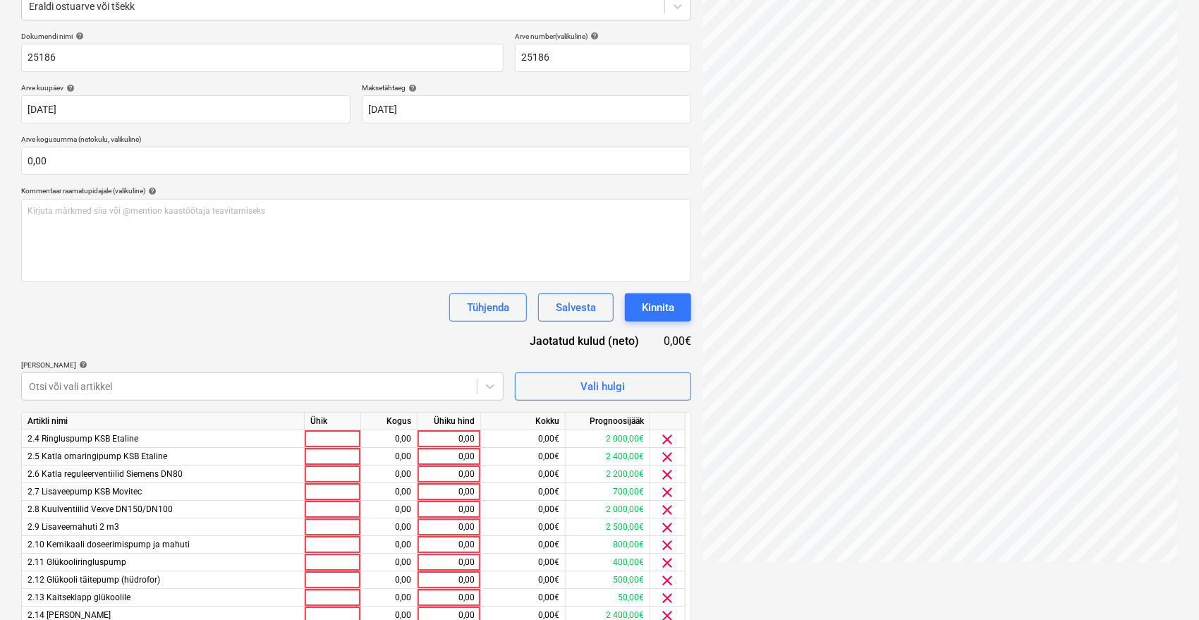
click at [671, 442] on span "clear" at bounding box center [667, 439] width 17 height 17
click at [501, 322] on div "Dokumendi nimi help 25186 Arve number (valikuline) help 25186 Arve kuupäev help…" at bounding box center [356, 490] width 670 height 916
click at [496, 308] on div "Tühjenda" at bounding box center [488, 307] width 42 height 18
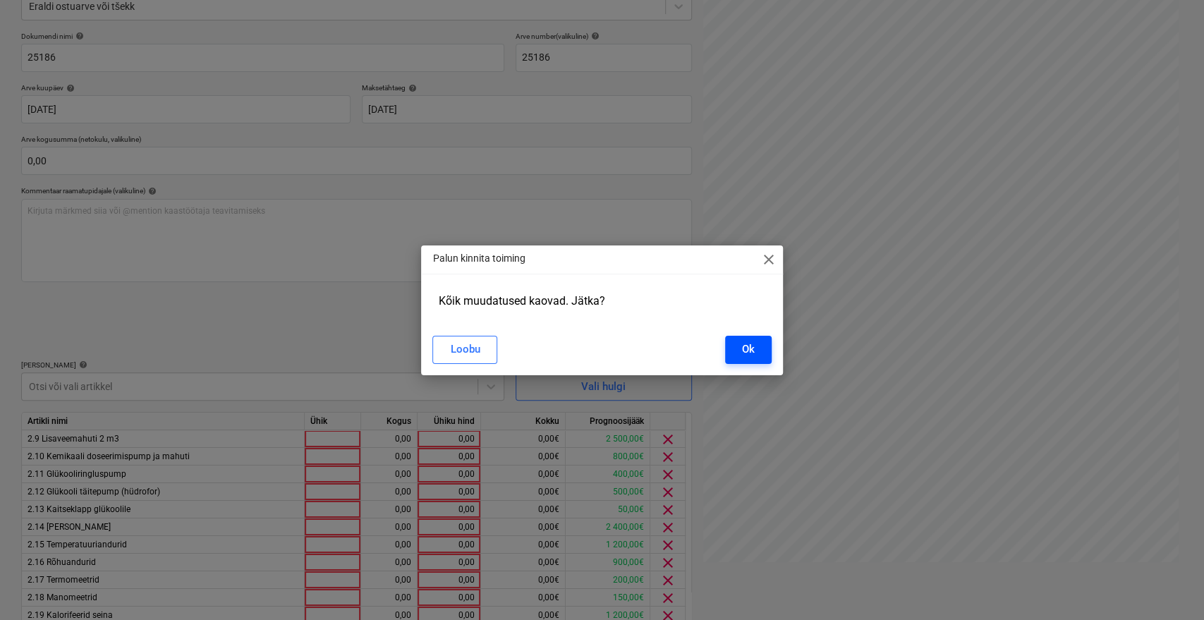
click at [745, 346] on div "Ok" at bounding box center [748, 349] width 13 height 18
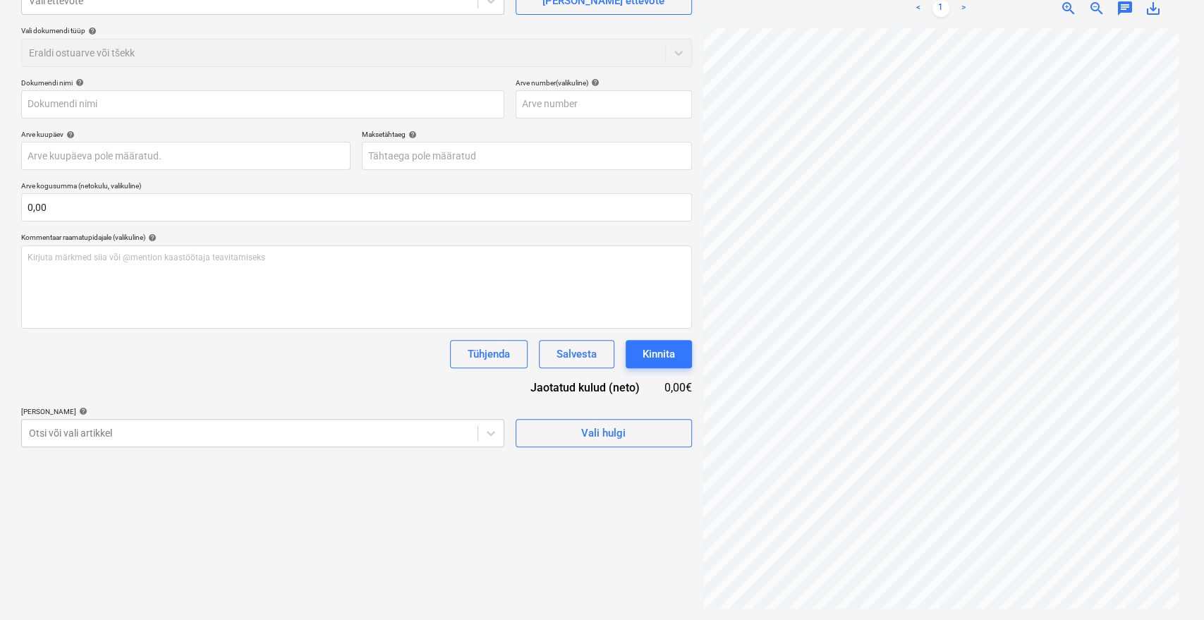
scroll to position [141, 0]
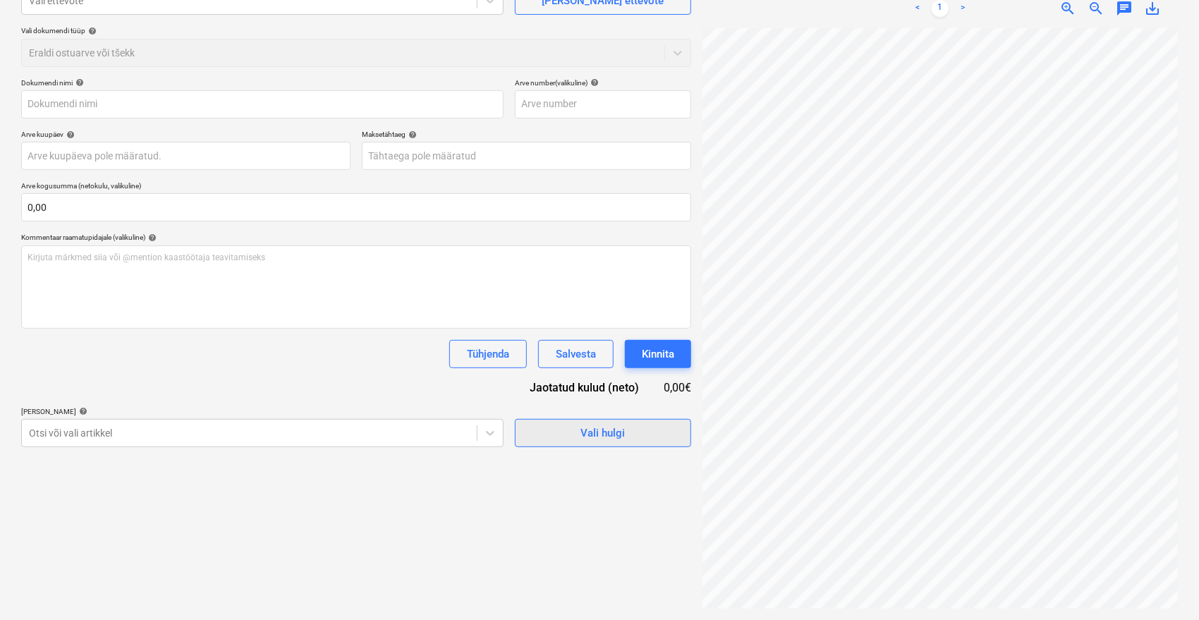
click at [614, 429] on div "Vali hulgi" at bounding box center [602, 433] width 44 height 18
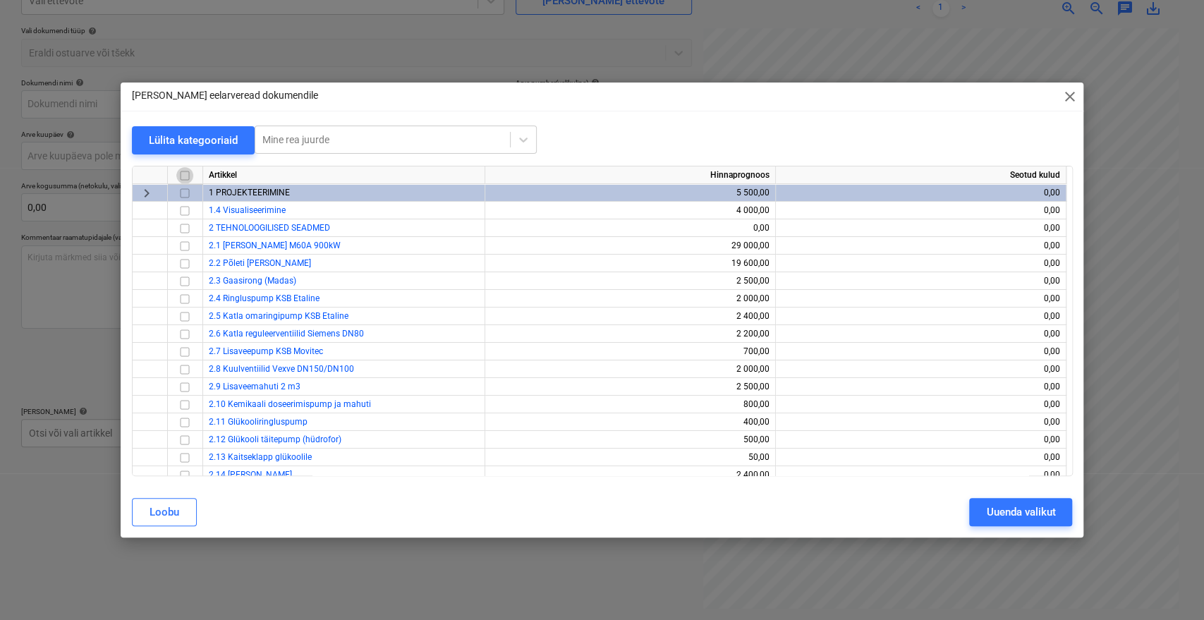
click at [185, 178] on input "checkbox" at bounding box center [184, 174] width 17 height 17
checkbox input "true"
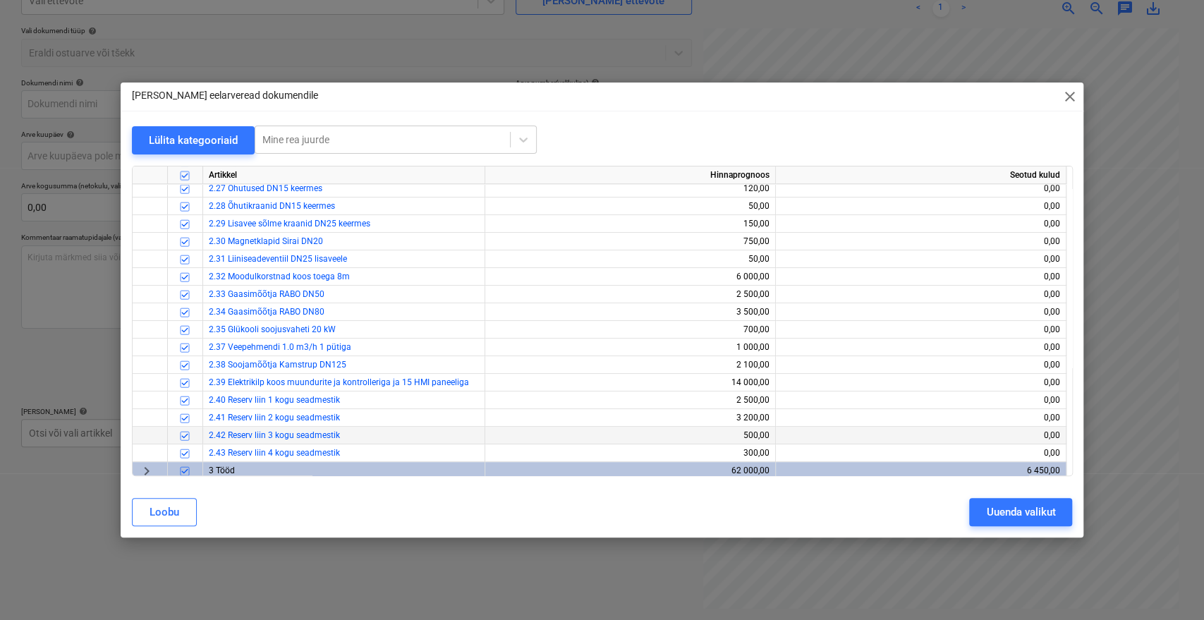
scroll to position [537, 0]
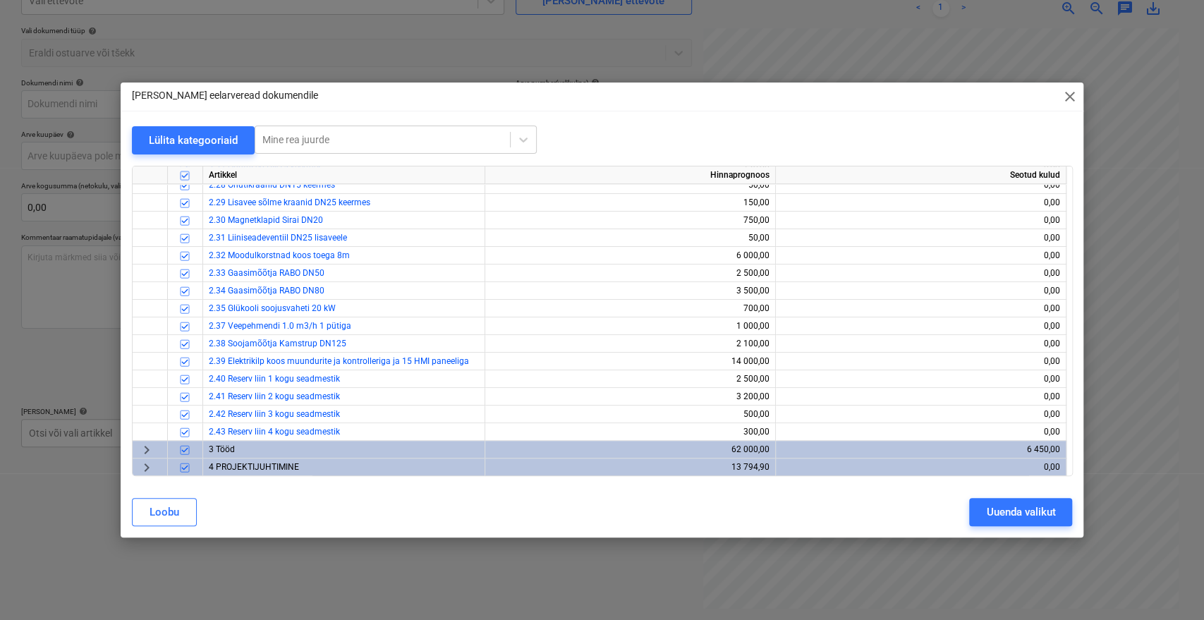
click at [238, 449] on div "3 Tööd" at bounding box center [344, 450] width 282 height 18
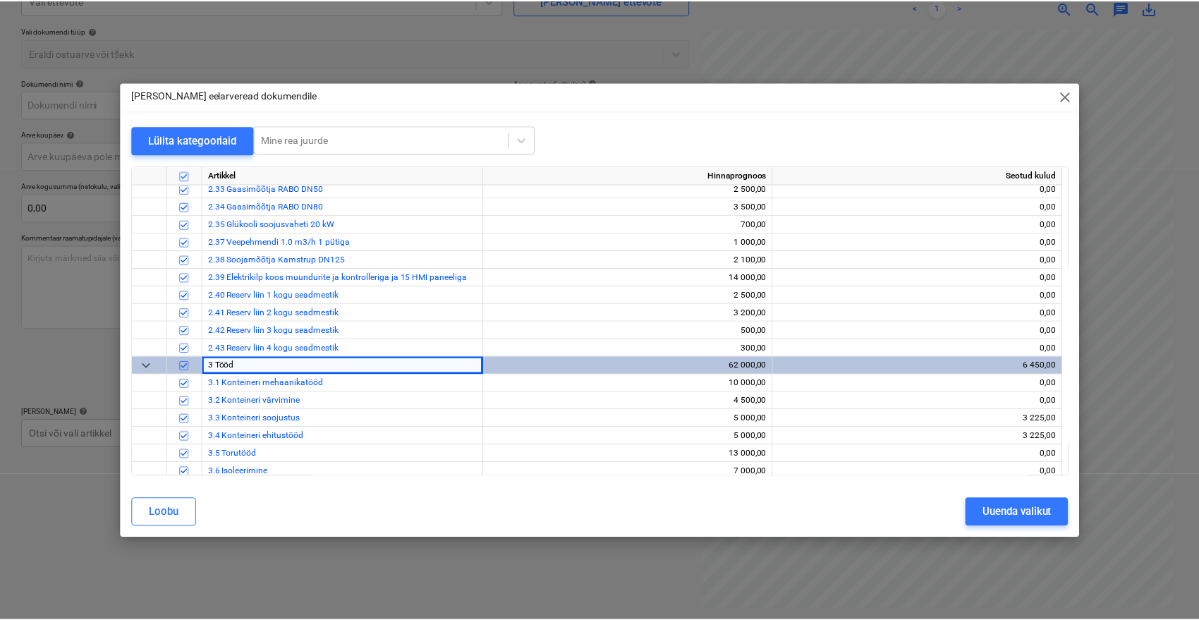
scroll to position [695, 0]
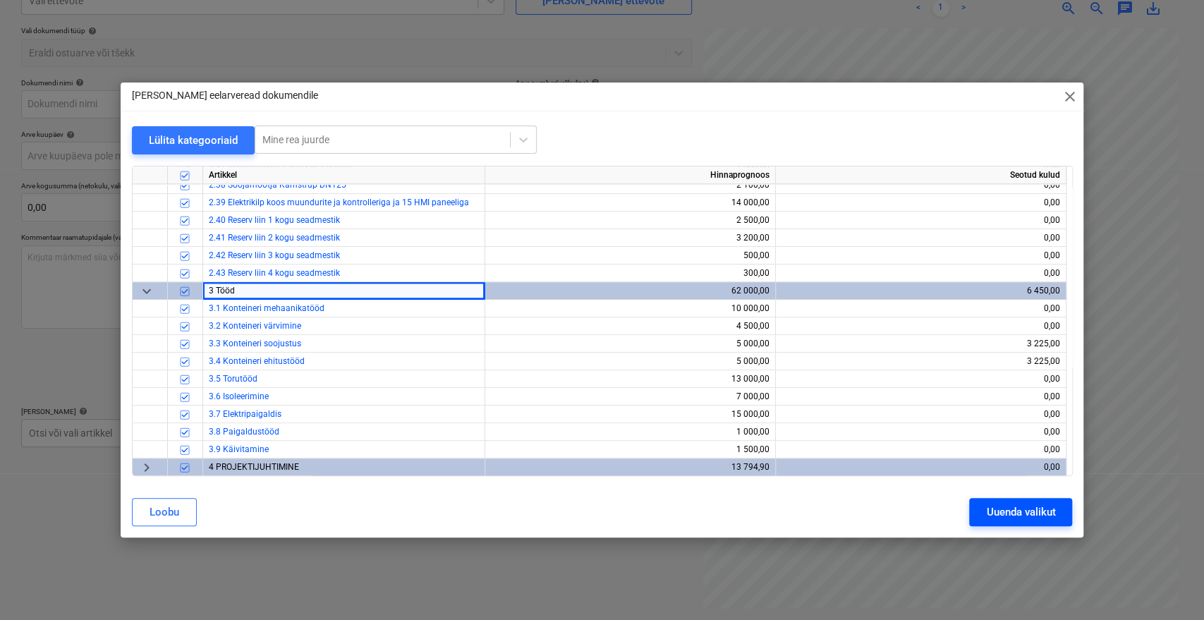
click at [1013, 516] on div "Uuenda valikut" at bounding box center [1020, 512] width 69 height 18
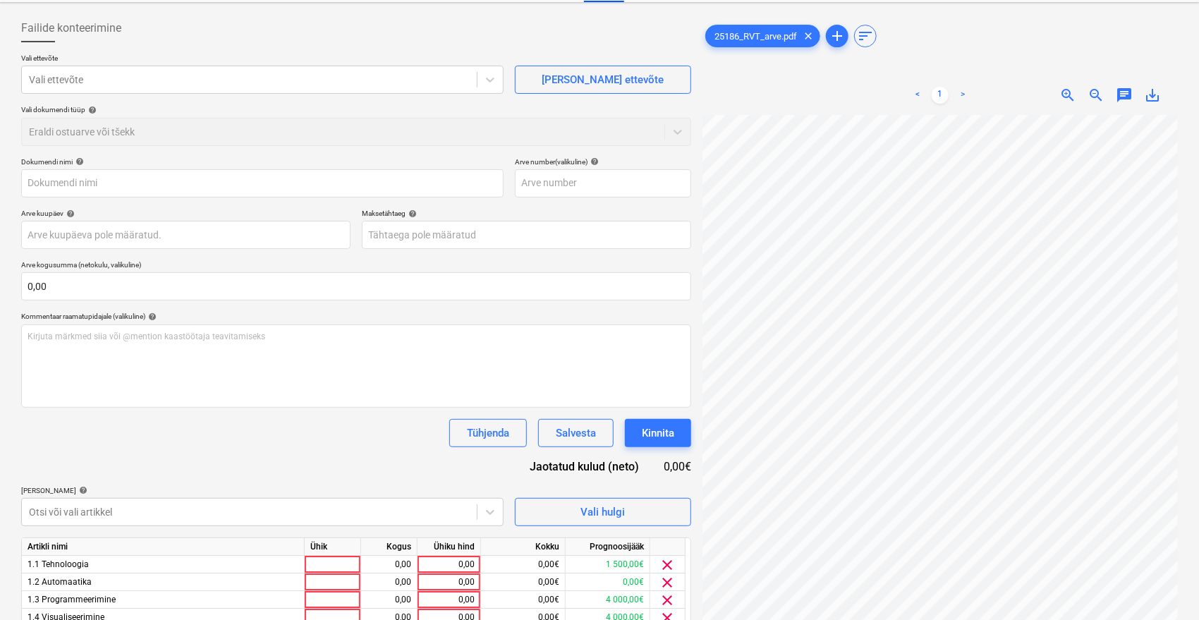
scroll to position [454, 0]
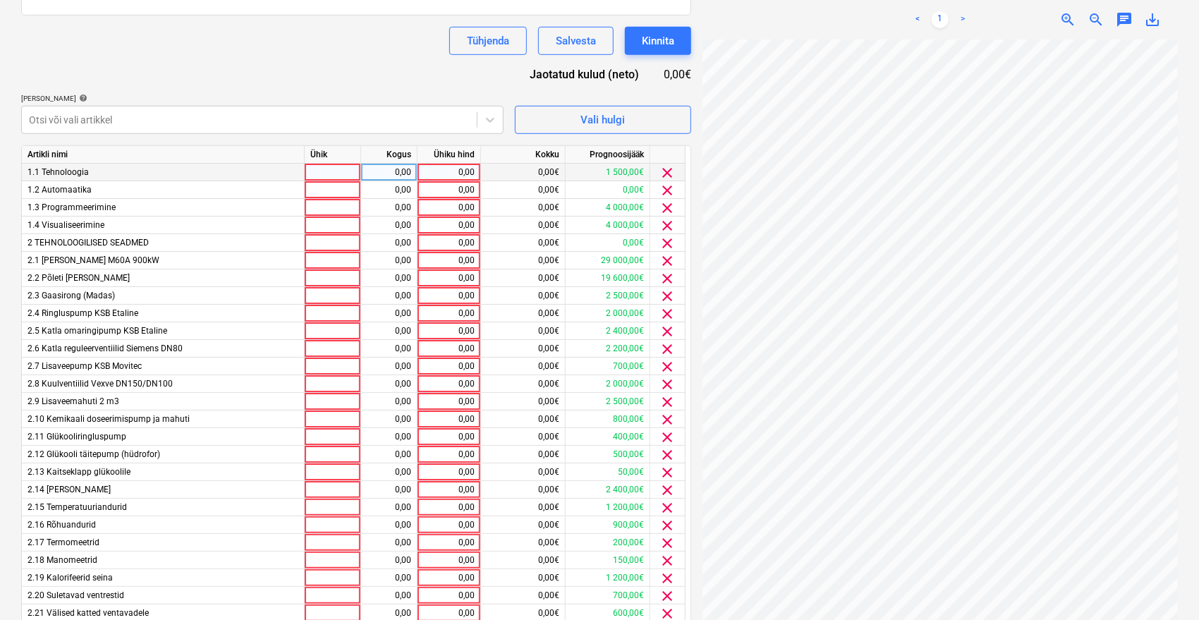
click at [456, 174] on div "0,00" at bounding box center [448, 173] width 51 height 18
drag, startPoint x: 621, startPoint y: 152, endPoint x: 391, endPoint y: 65, distance: 246.0
click at [391, 65] on div "Dokumendi nimi help Arve number (valikuline) help Arve kuupäev help [DATE] Pres…" at bounding box center [356, 223] width 670 height 916
click at [572, 38] on div "Salvesta" at bounding box center [576, 41] width 40 height 18
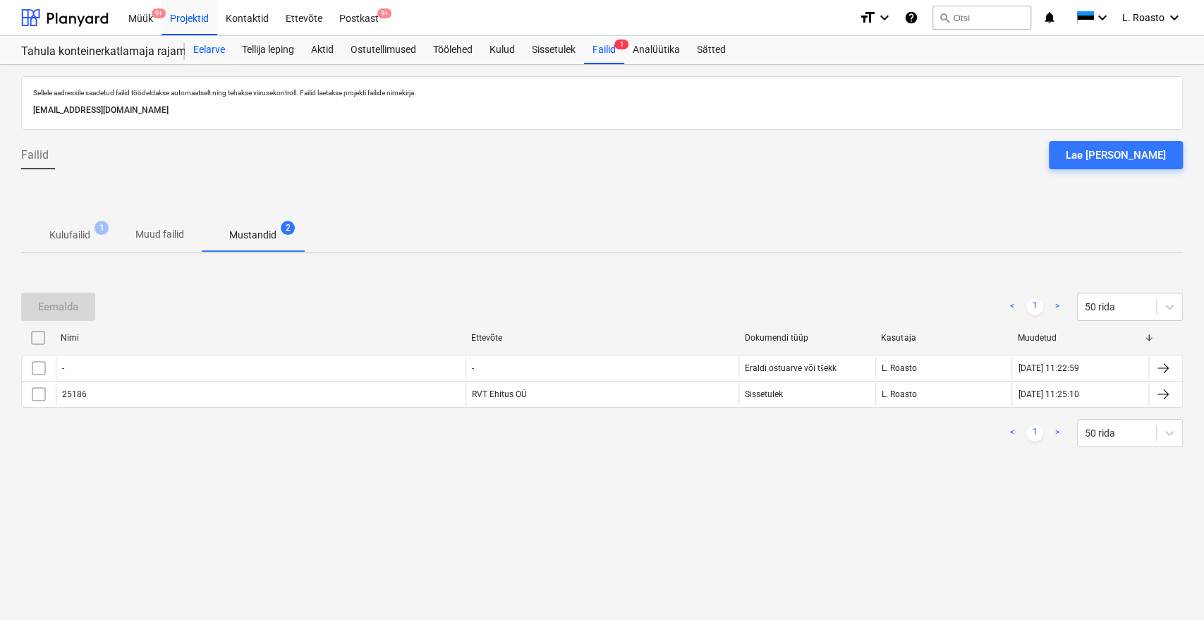
click at [189, 44] on div "Eelarve" at bounding box center [209, 50] width 49 height 28
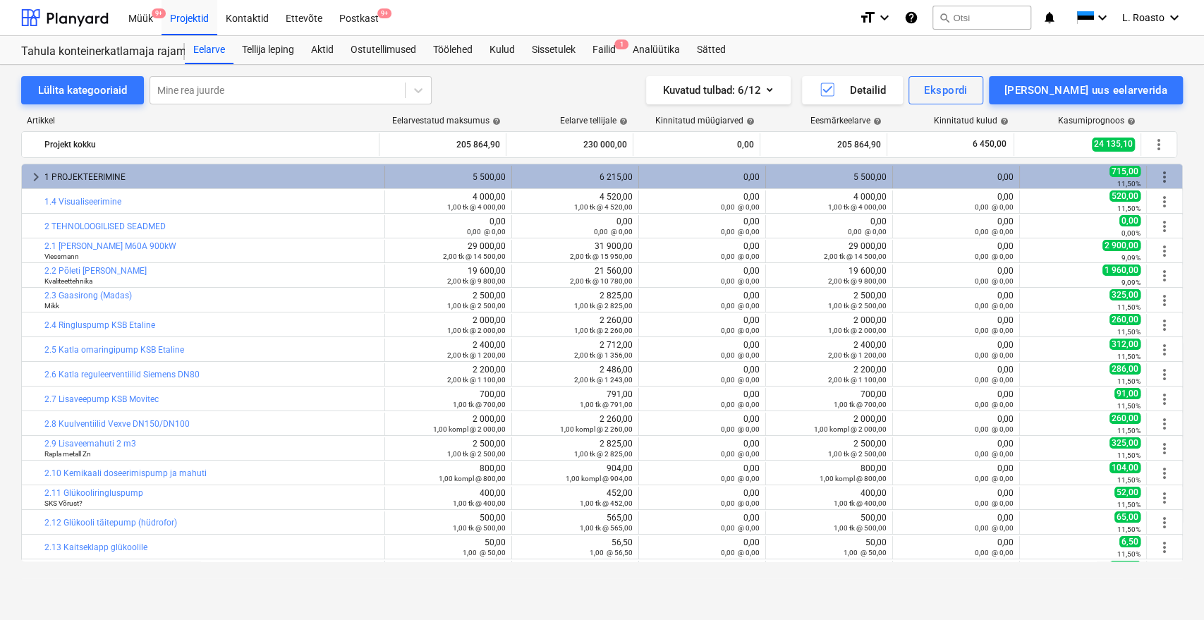
click at [118, 173] on div "1 PROJEKTEERIMINE" at bounding box center [211, 177] width 334 height 23
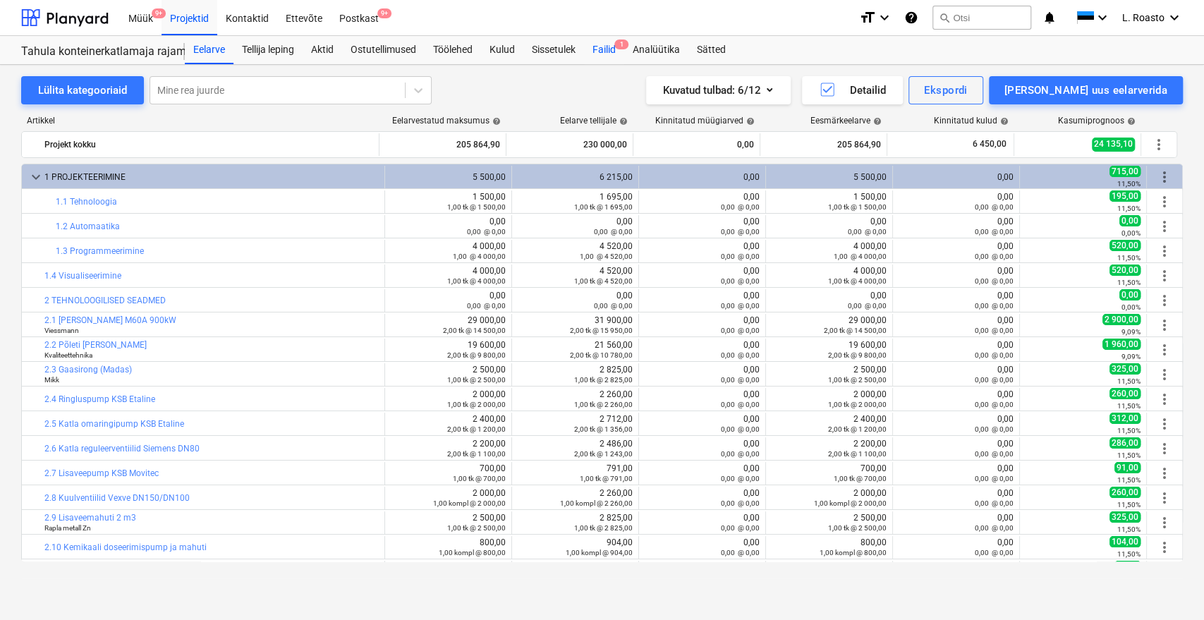
click at [613, 43] on div "Failid 1" at bounding box center [604, 50] width 40 height 28
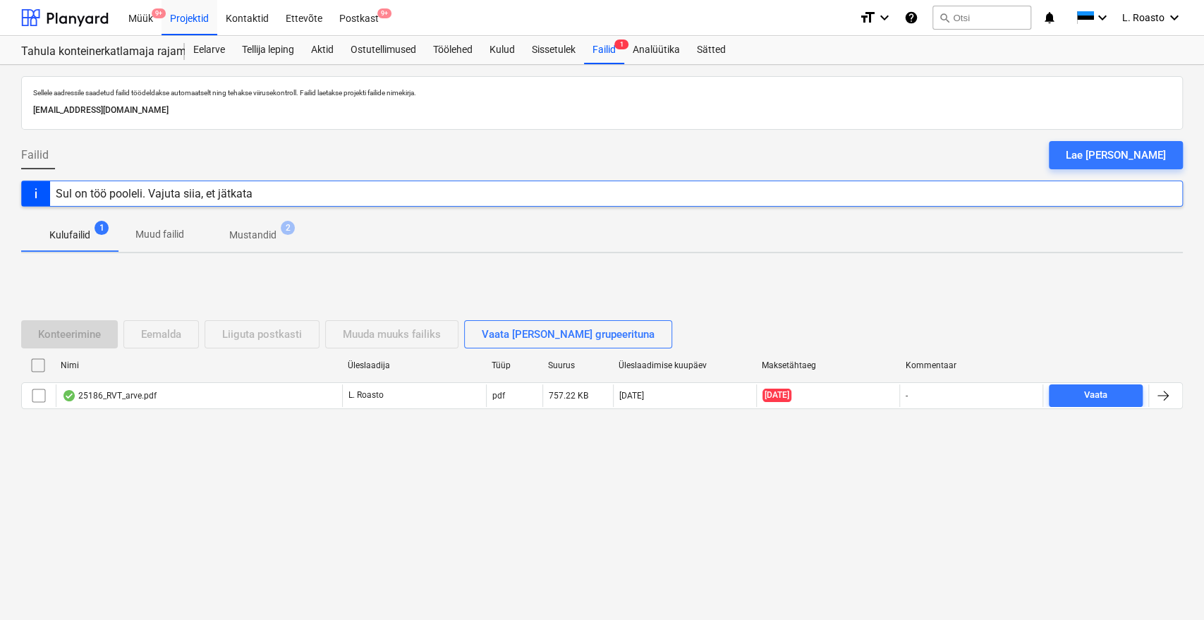
click at [253, 230] on p "Mustandid" at bounding box center [252, 235] width 47 height 15
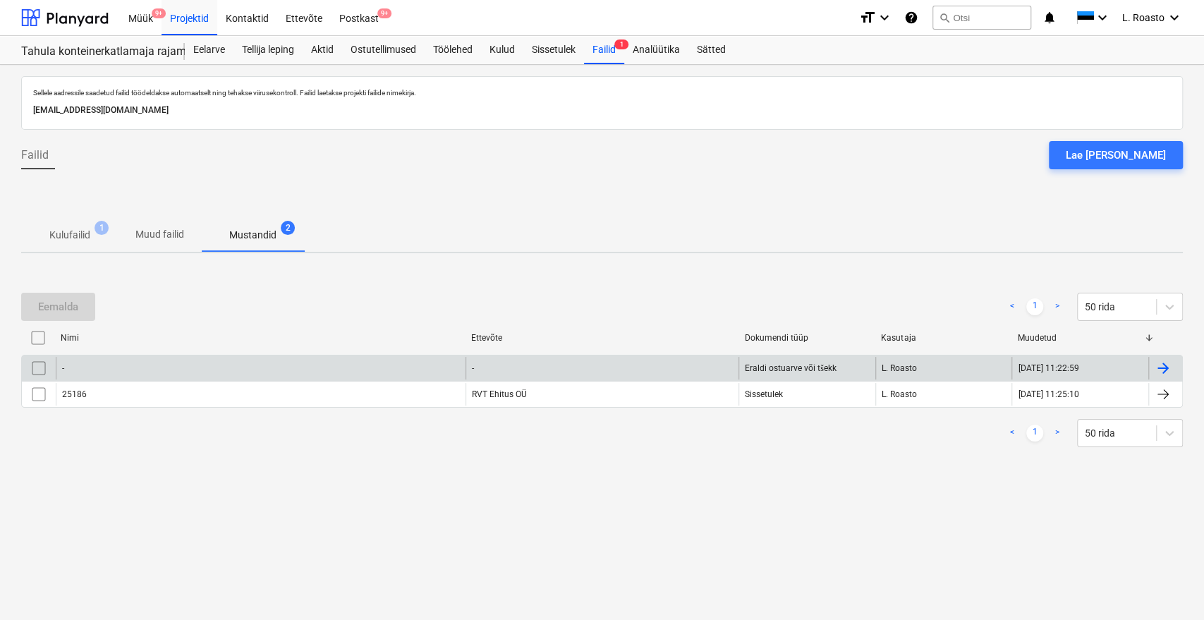
click at [39, 368] on input "checkbox" at bounding box center [39, 368] width 23 height 23
click at [75, 302] on div "Eemalda" at bounding box center [58, 307] width 40 height 18
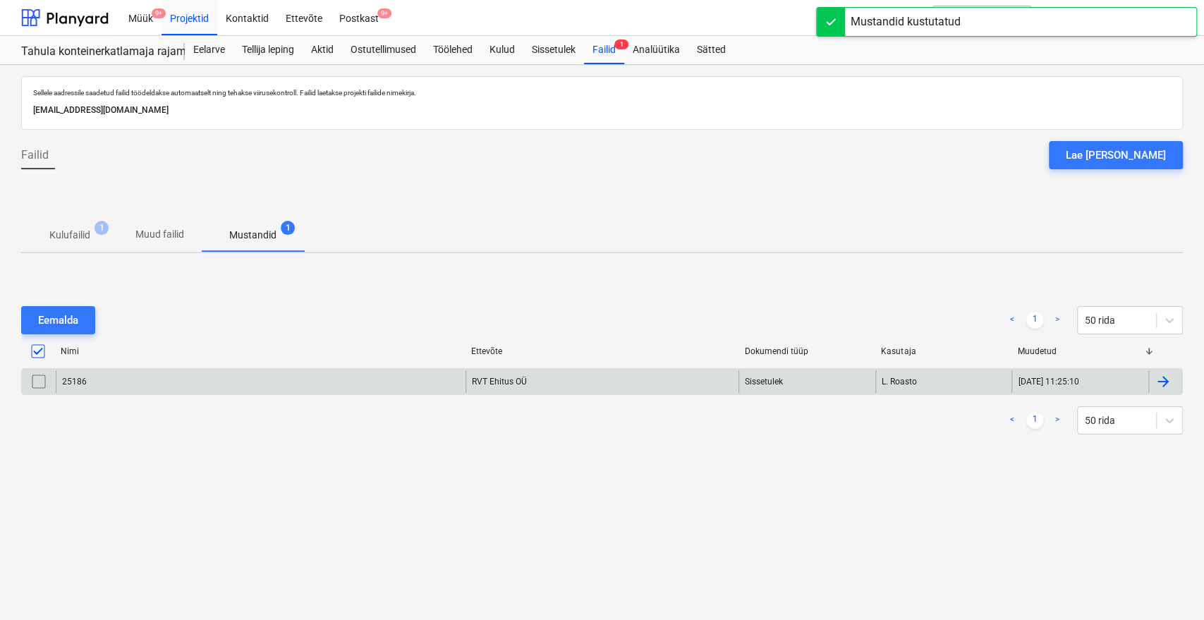
click at [327, 368] on div "25186 RVT Ehitus OÜ Sissetulek L. Roasto [DATE] 11:25:10" at bounding box center [602, 381] width 1162 height 27
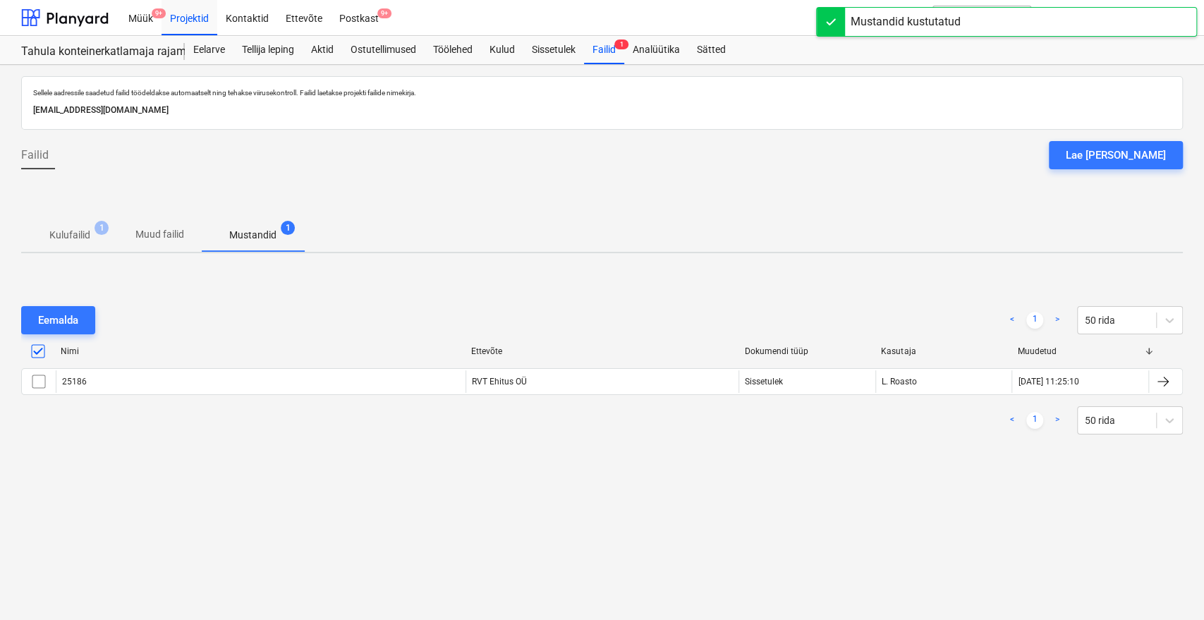
click at [327, 370] on div "25186" at bounding box center [261, 381] width 410 height 23
